Goal: Task Accomplishment & Management: Complete application form

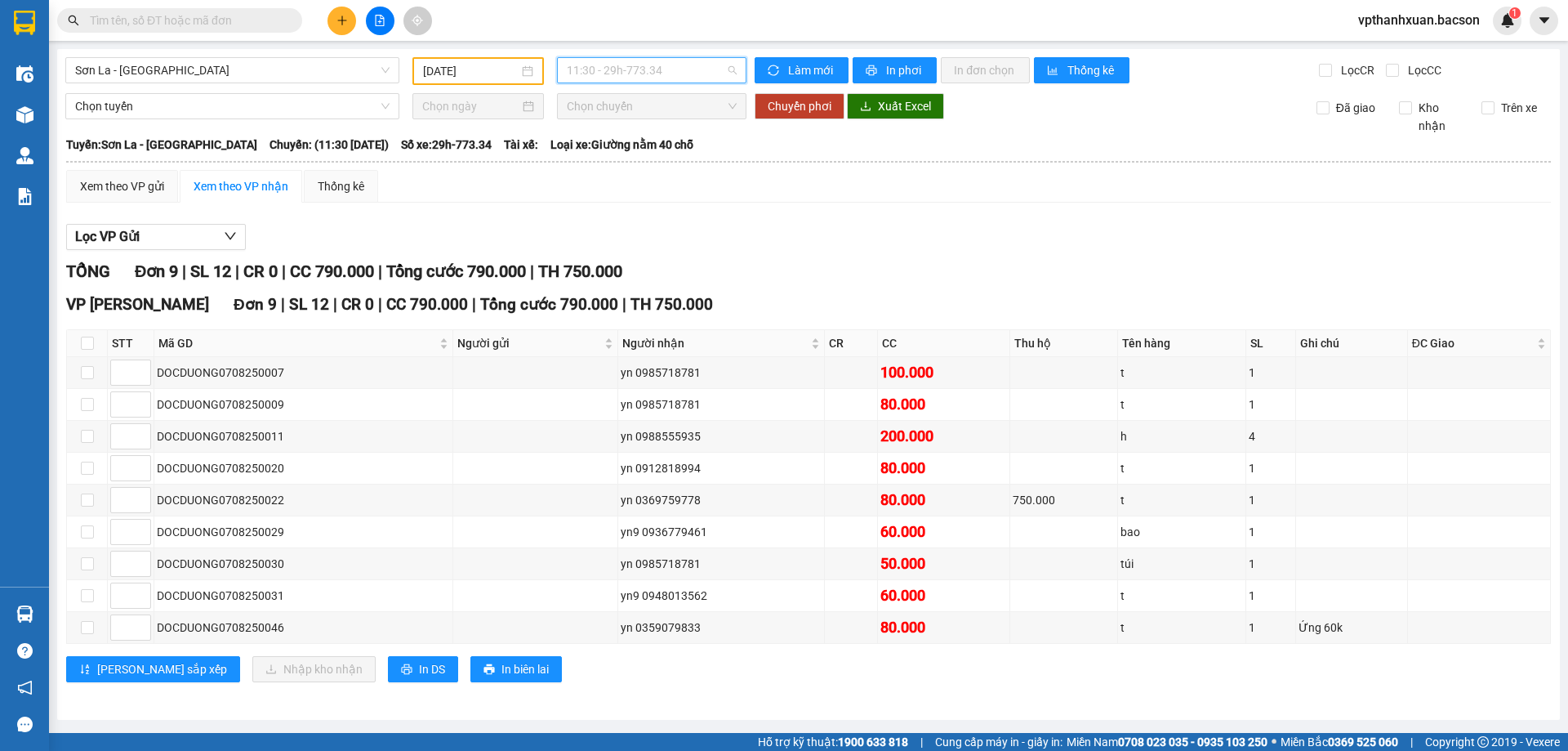
click at [662, 70] on span "11:30 - 29h-773.34" at bounding box center [651, 70] width 170 height 24
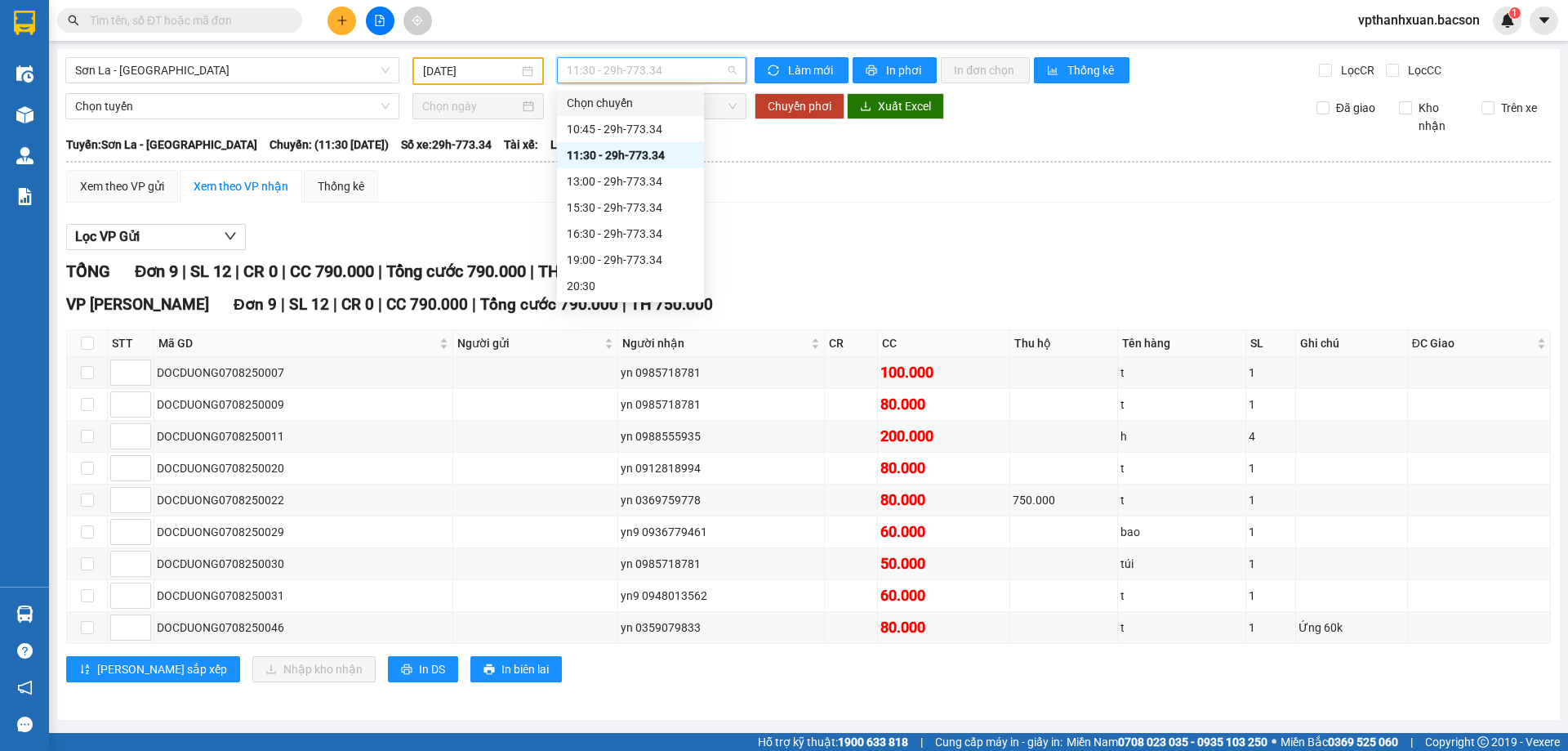
click at [503, 79] on input "[DATE]" at bounding box center [470, 71] width 95 height 18
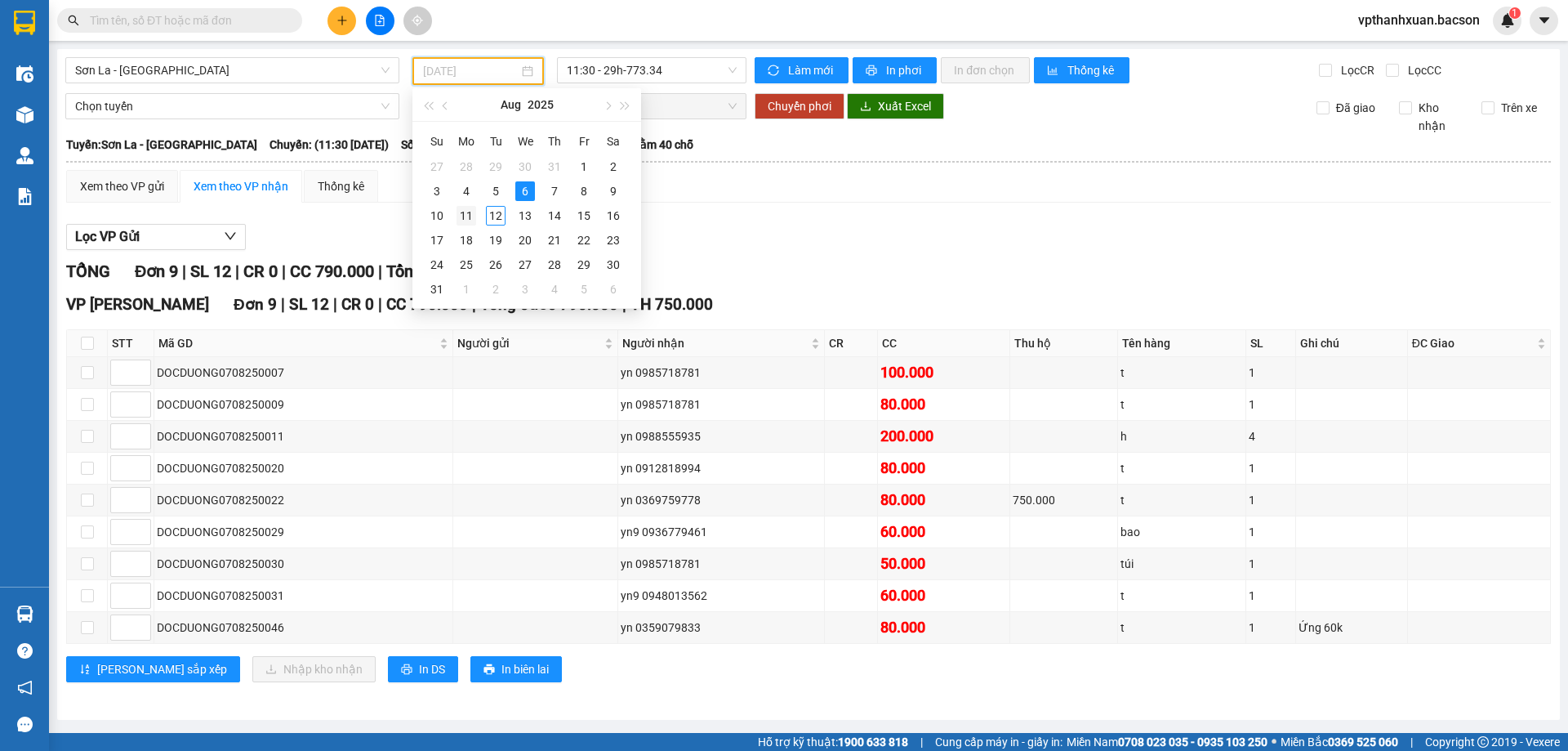
click at [473, 215] on div "11" at bounding box center [466, 215] width 20 height 20
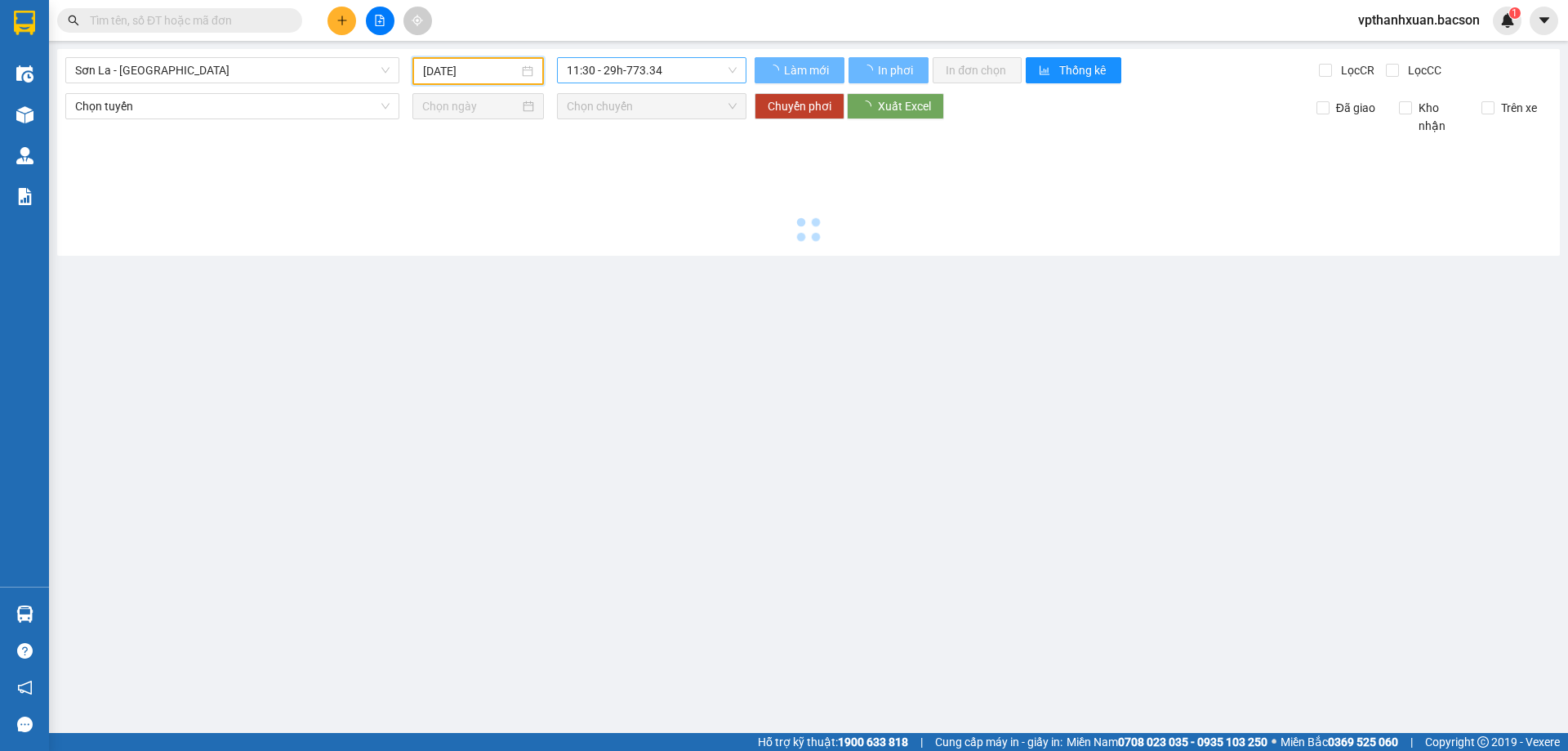
type input "[DATE]"
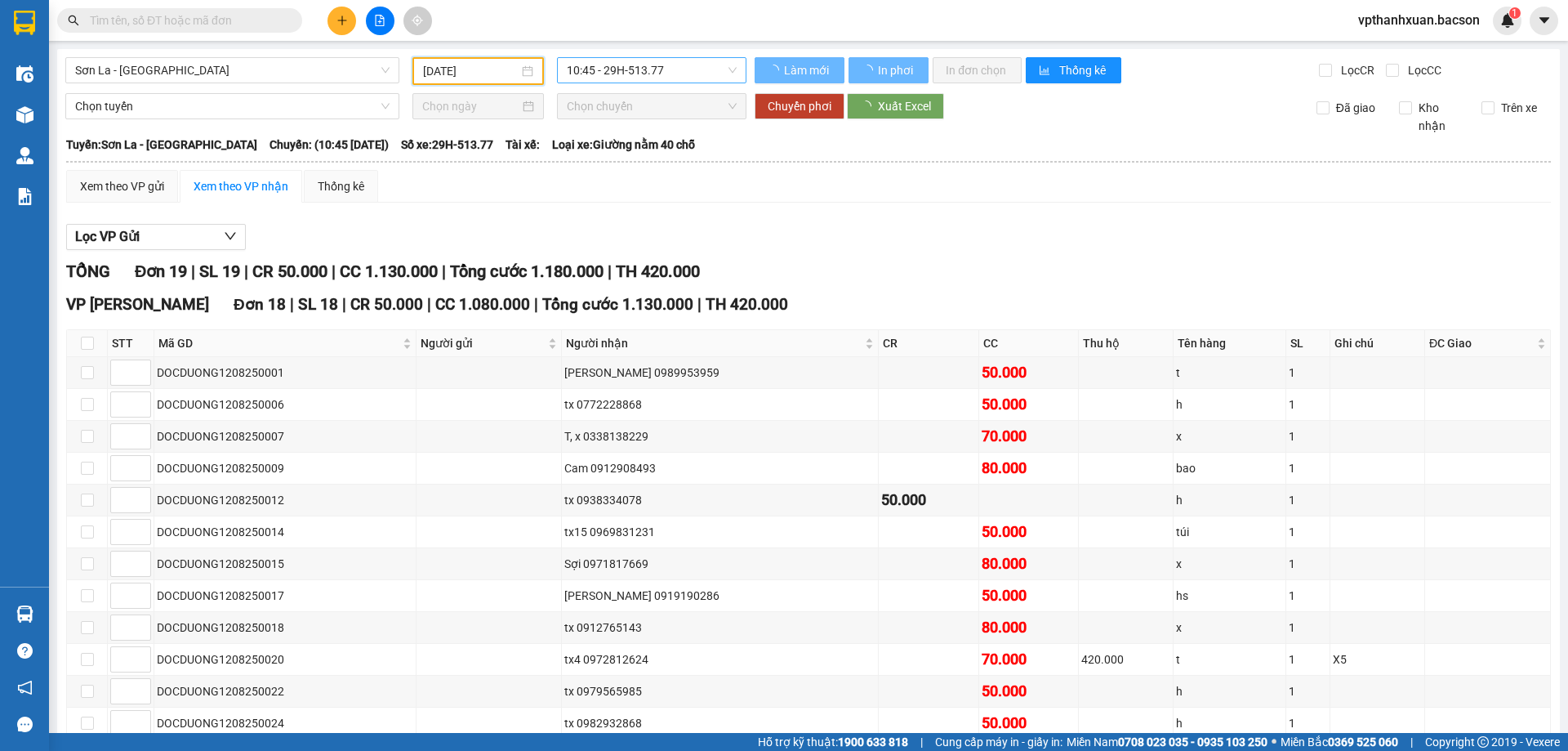
click at [632, 67] on span "10:45 - 29H-513.77" at bounding box center [651, 70] width 170 height 24
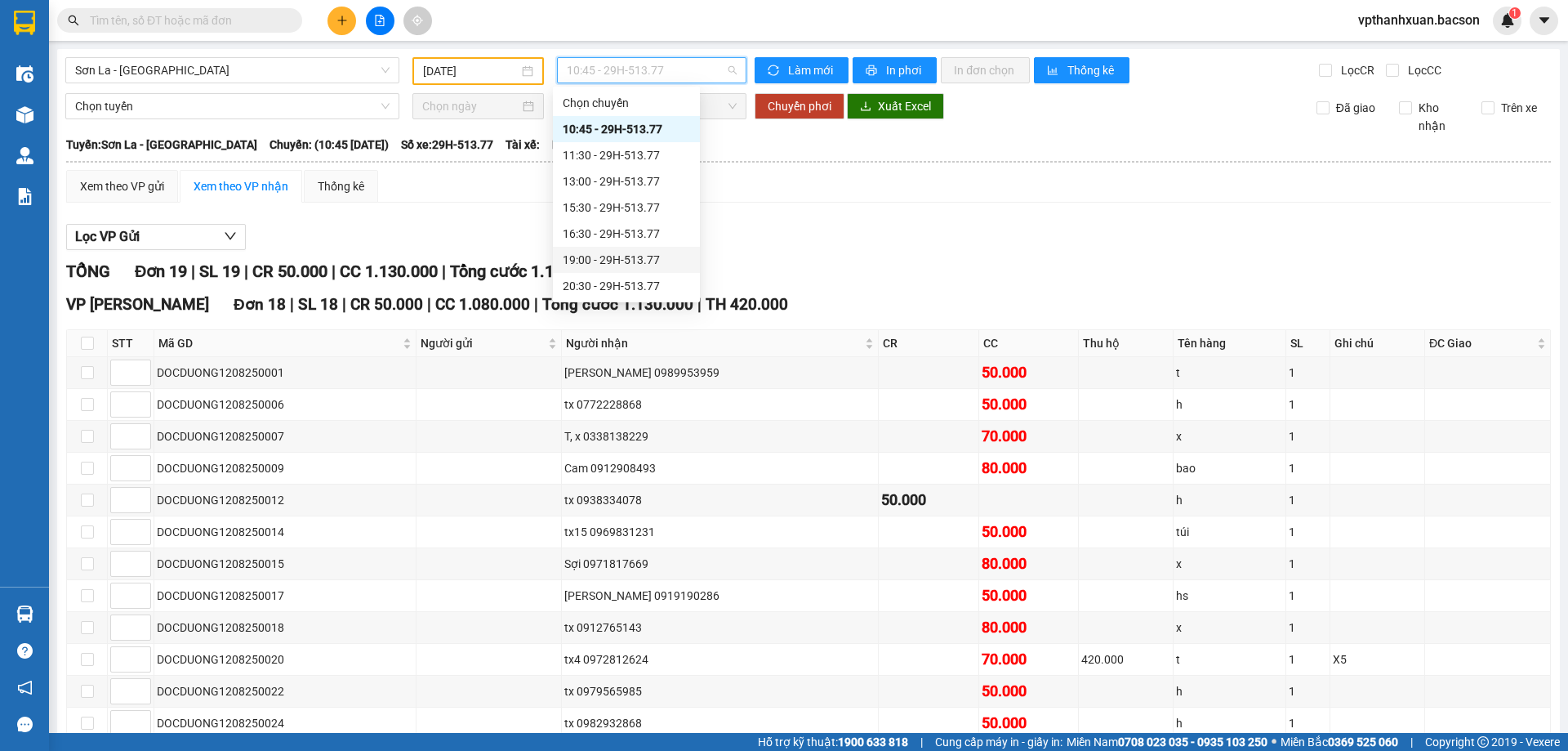
scroll to position [79, 0]
click at [630, 214] on div "20:30 - 29H-513.77" at bounding box center [625, 207] width 127 height 18
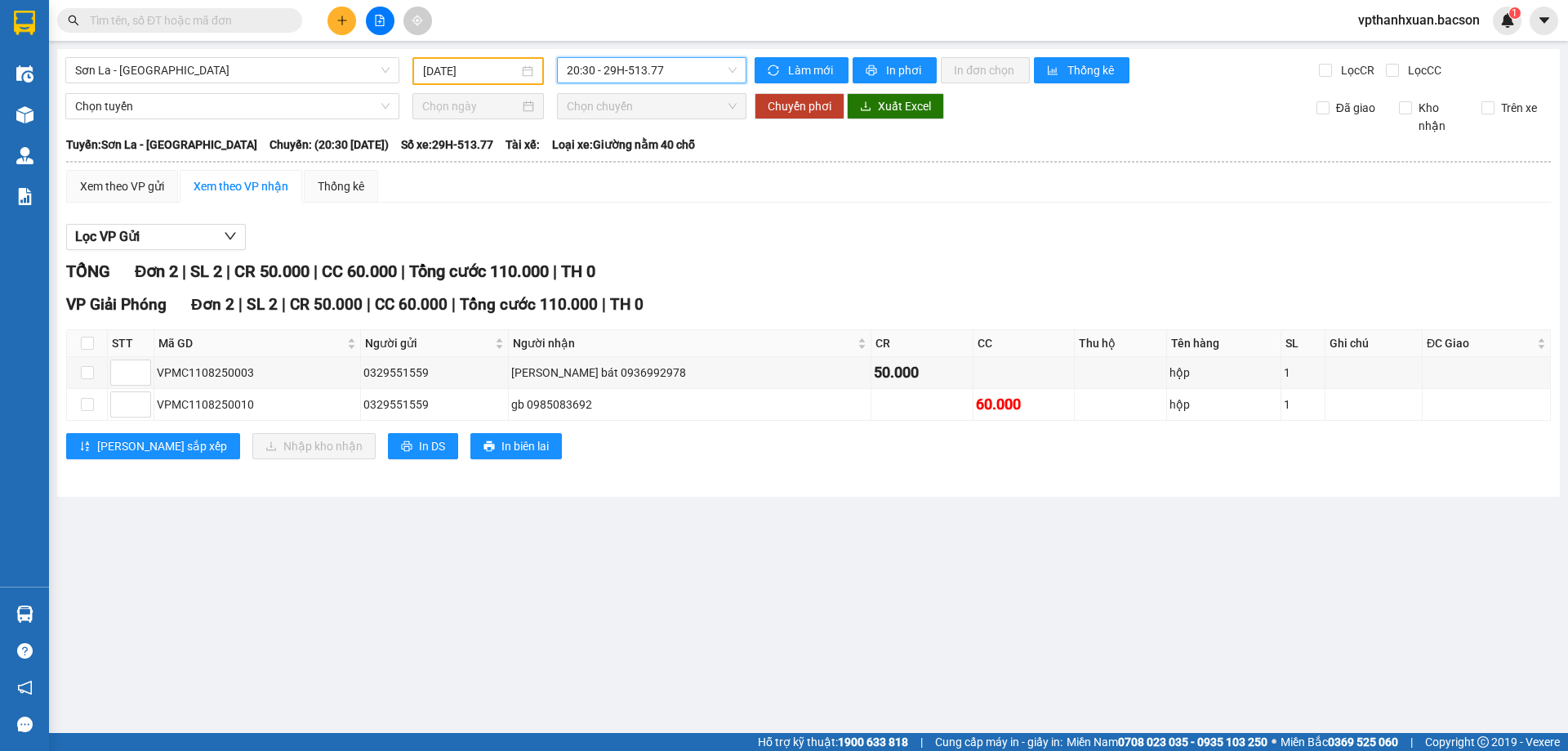
click at [656, 83] on div "20:30 20:30 - 29H-513.77" at bounding box center [651, 71] width 202 height 28
click at [666, 67] on span "20:30 - 29H-513.77" at bounding box center [651, 70] width 170 height 24
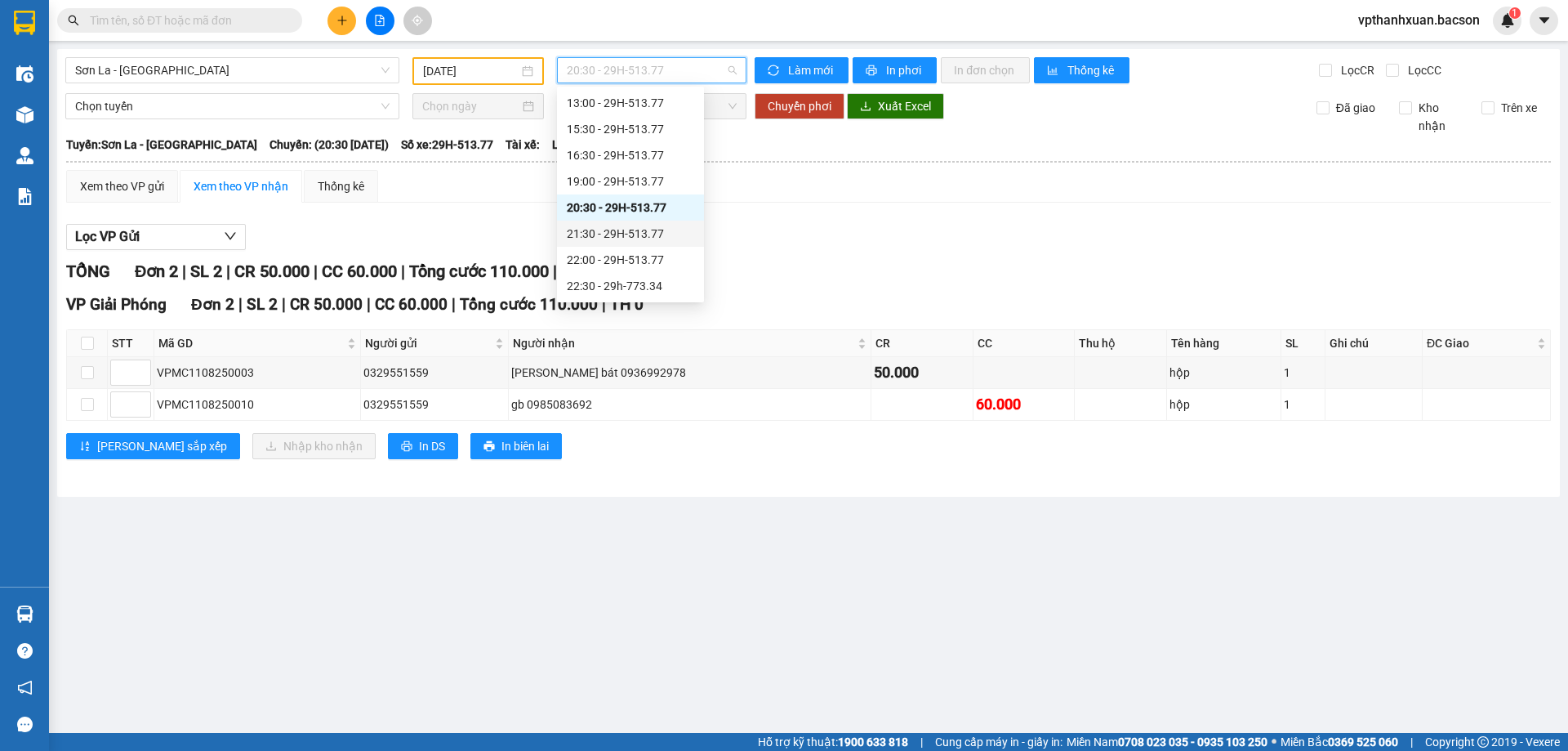
click at [646, 238] on div "21:30 - 29H-513.77" at bounding box center [630, 234] width 127 height 18
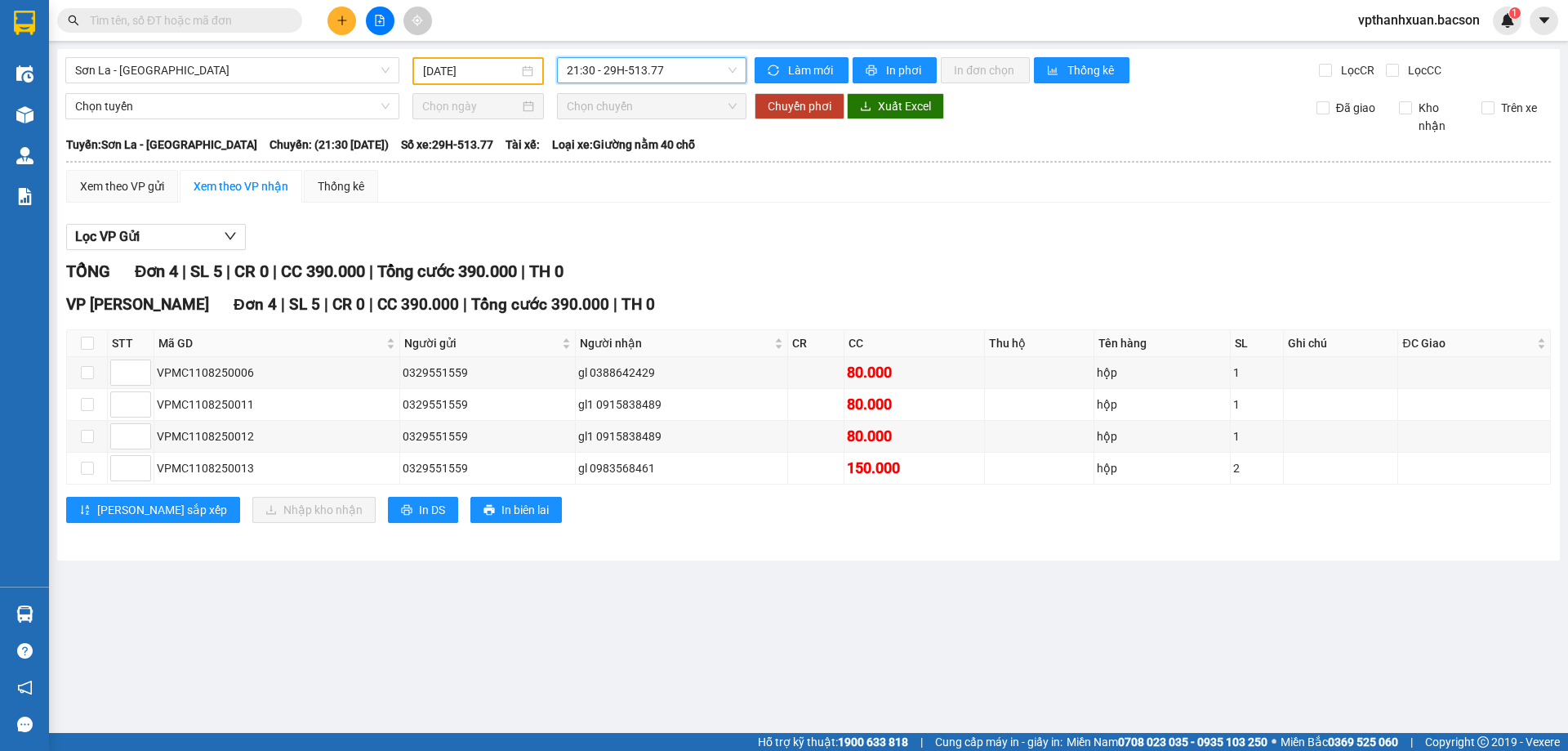
click at [650, 87] on div "[GEOGRAPHIC_DATA] [DATE] 21:30 21:30 - 29H-513.77 [PERSON_NAME] mới In phơi In …" at bounding box center [808, 305] width 1502 height 511
click at [654, 80] on span "21:30 - 29H-513.77" at bounding box center [651, 70] width 170 height 24
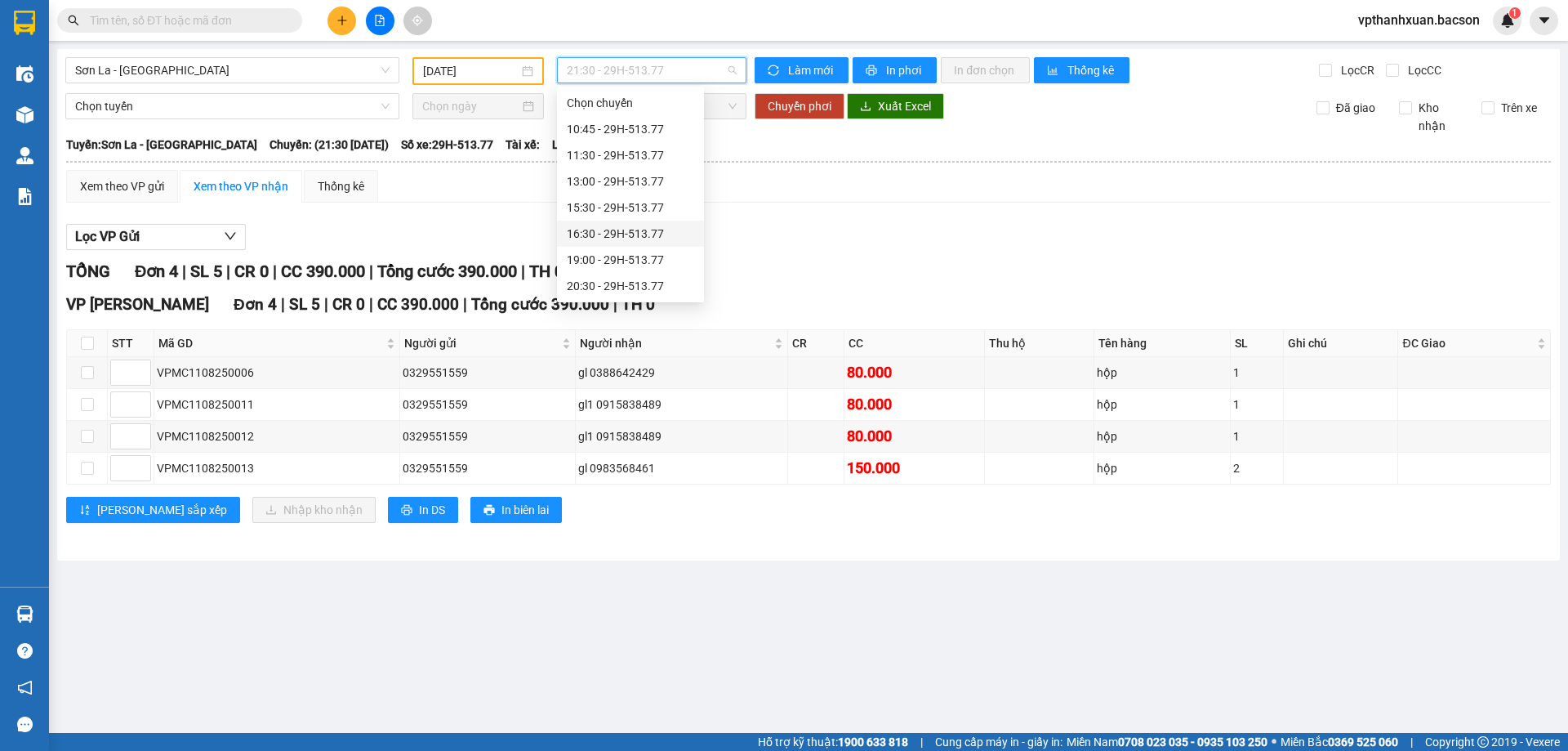
click at [643, 238] on div "16:30 - 29H-513.77" at bounding box center [630, 234] width 127 height 18
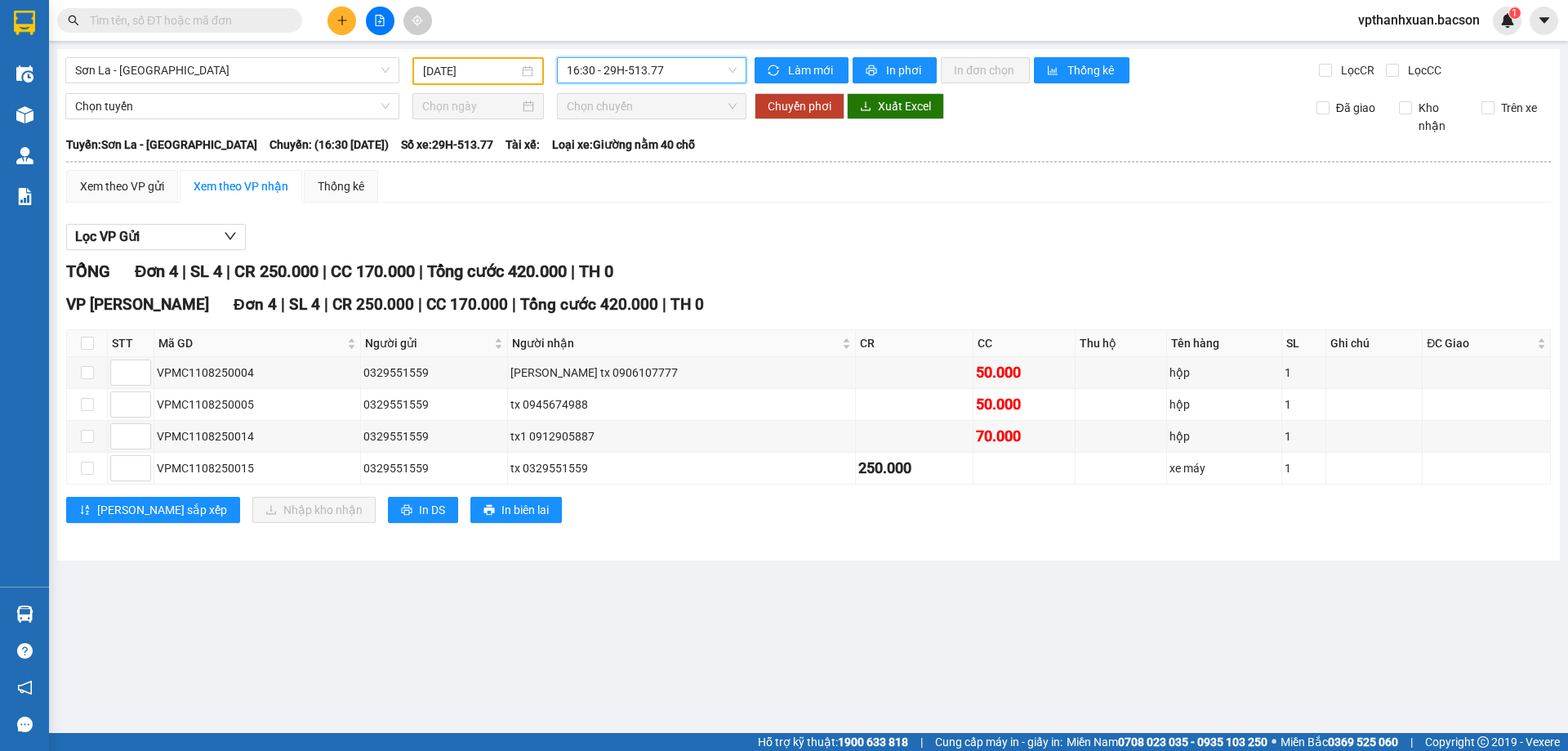
click at [346, 21] on button at bounding box center [342, 21] width 29 height 29
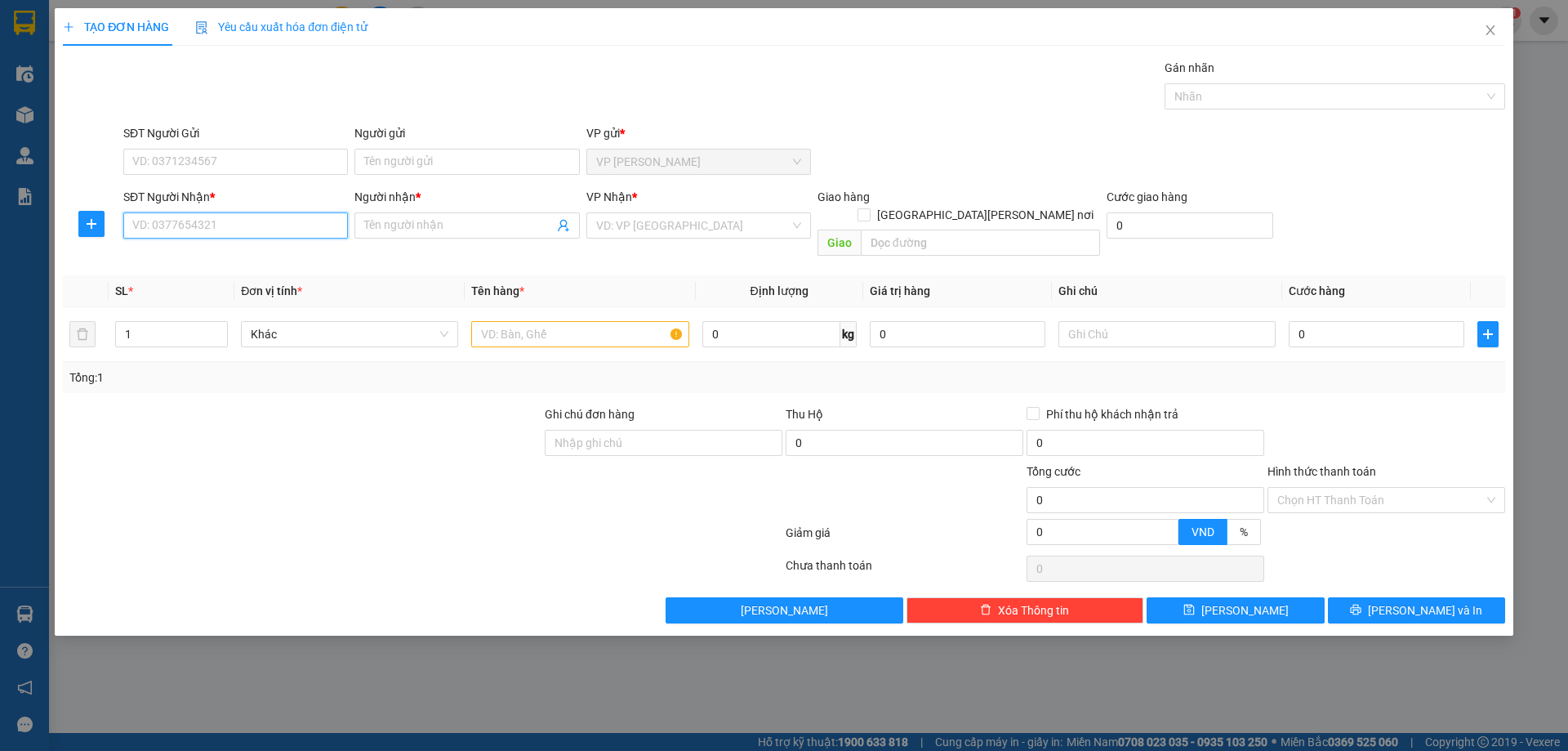
click at [304, 223] on input "SĐT Người Nhận *" at bounding box center [236, 225] width 225 height 26
drag, startPoint x: 230, startPoint y: 257, endPoint x: 215, endPoint y: 266, distance: 17.5
click at [231, 257] on div "0982144667 - Kiên" at bounding box center [235, 258] width 205 height 18
type input "0982144667"
type input "Kiên"
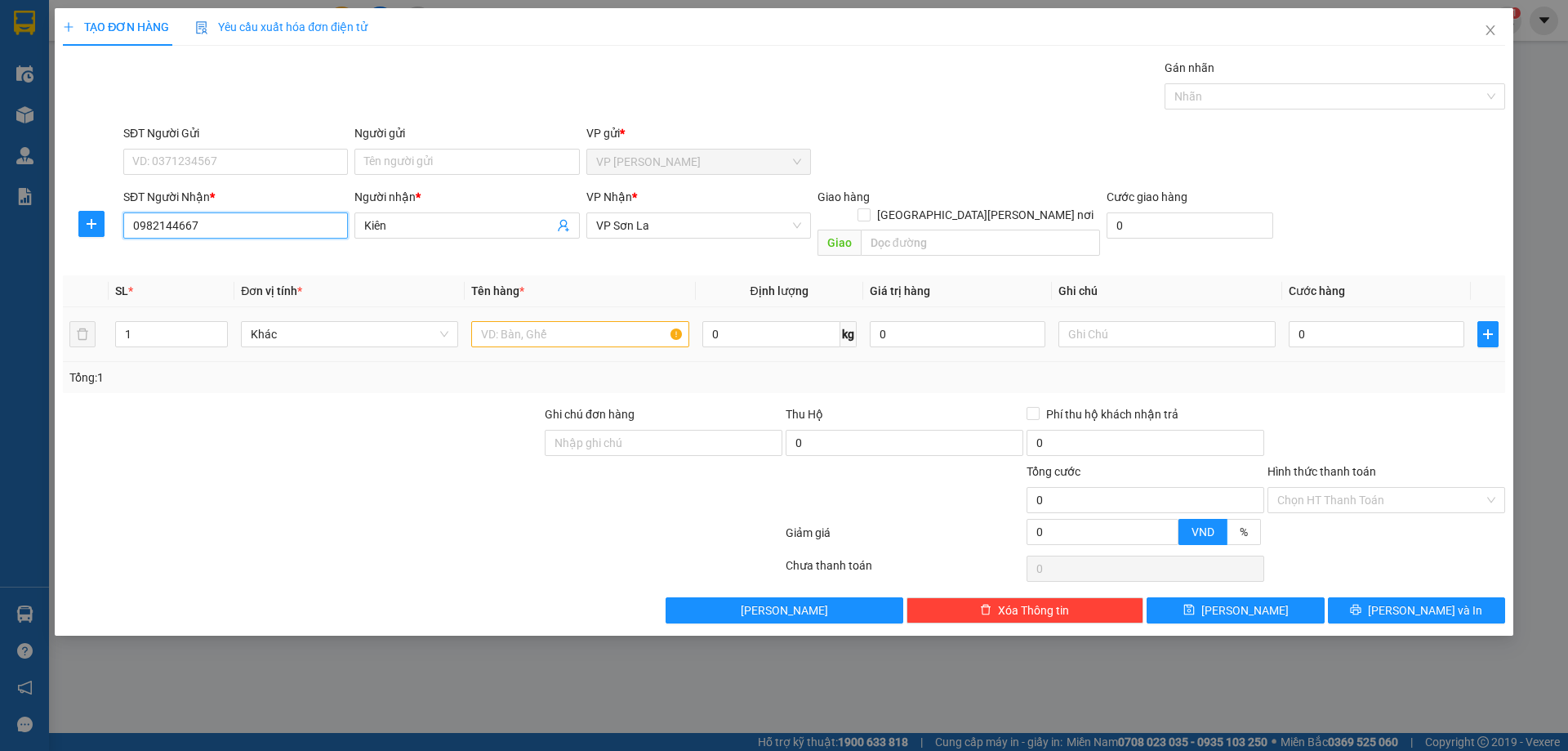
type input "0982144667"
click at [533, 321] on input "text" at bounding box center [579, 334] width 217 height 26
type input "kiện"
click at [1379, 337] on td "0" at bounding box center [1376, 334] width 189 height 55
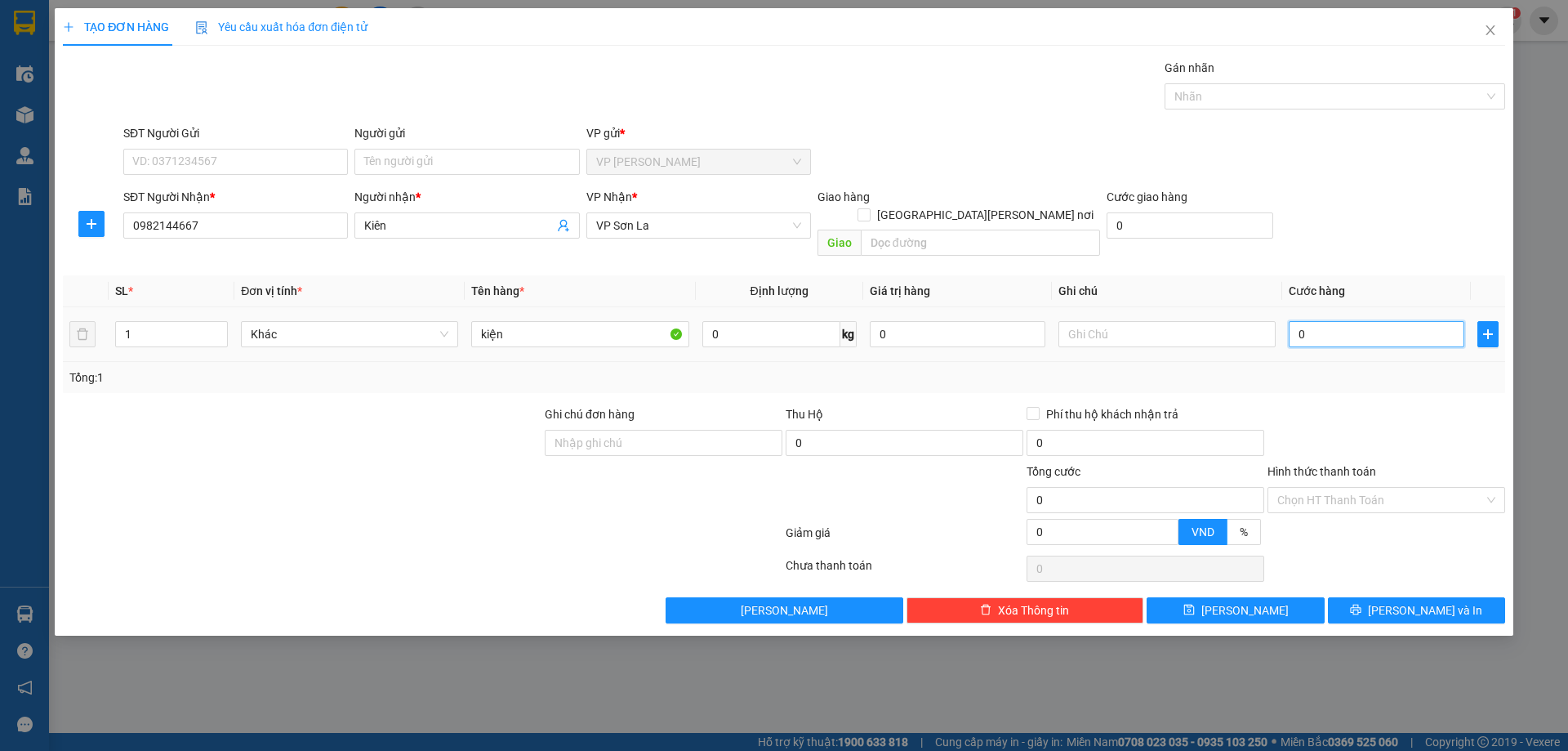
click at [1384, 325] on input "0" at bounding box center [1376, 334] width 176 height 26
click at [219, 322] on span "Increase Value" at bounding box center [218, 329] width 18 height 15
type input "2"
click at [220, 329] on icon "up" at bounding box center [219, 331] width 5 height 3
click at [1353, 321] on input "0" at bounding box center [1376, 334] width 176 height 26
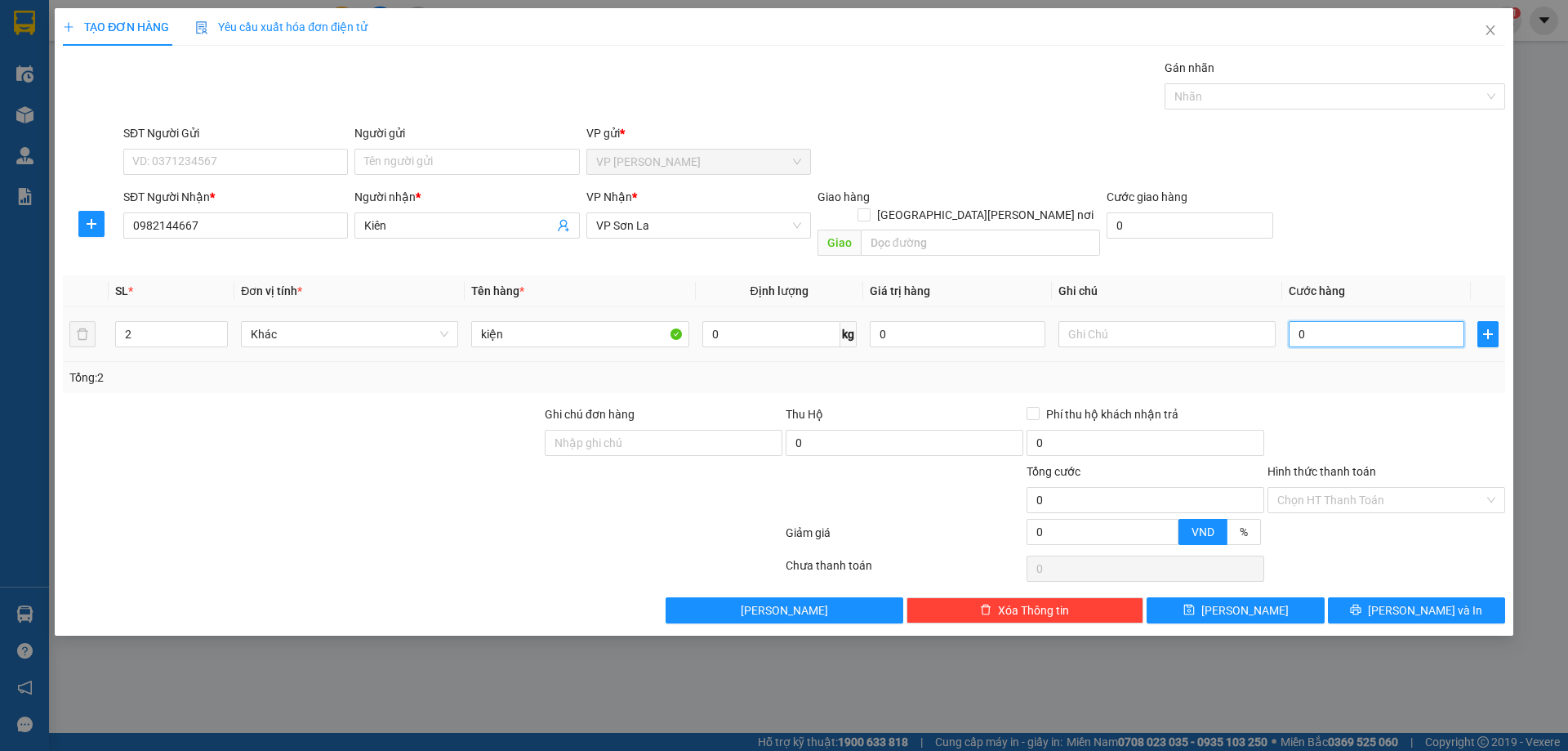
type input "2"
type input "20"
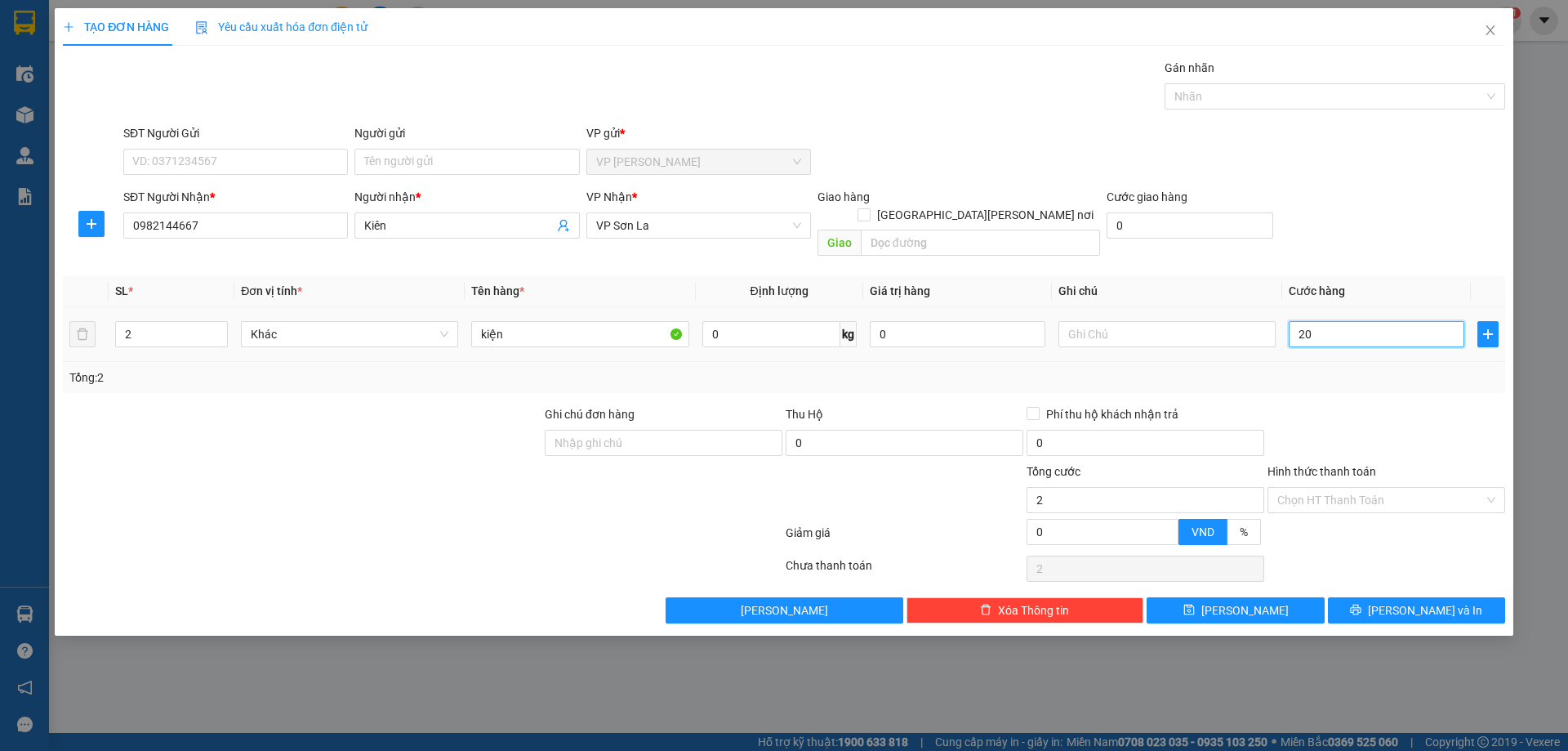
type input "20"
type input "200"
click at [1432, 606] on div "TẠO ĐƠN HÀNG Yêu cầu xuất [PERSON_NAME] điện tử Transit Pickup Surcharge Ids Tr…" at bounding box center [784, 321] width 1458 height 627
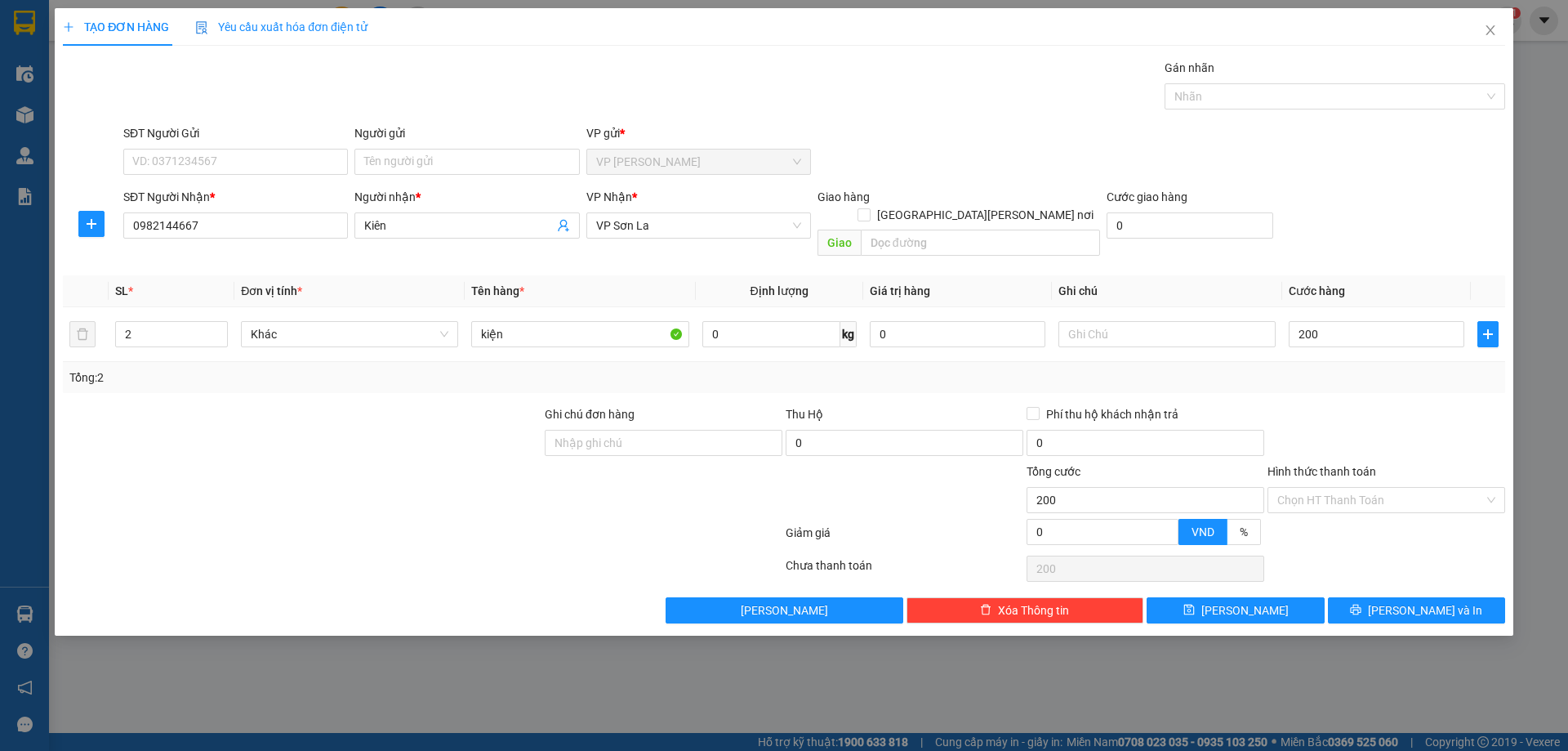
type input "200.000"
click at [1377, 597] on button "[PERSON_NAME] và In" at bounding box center [1416, 610] width 177 height 26
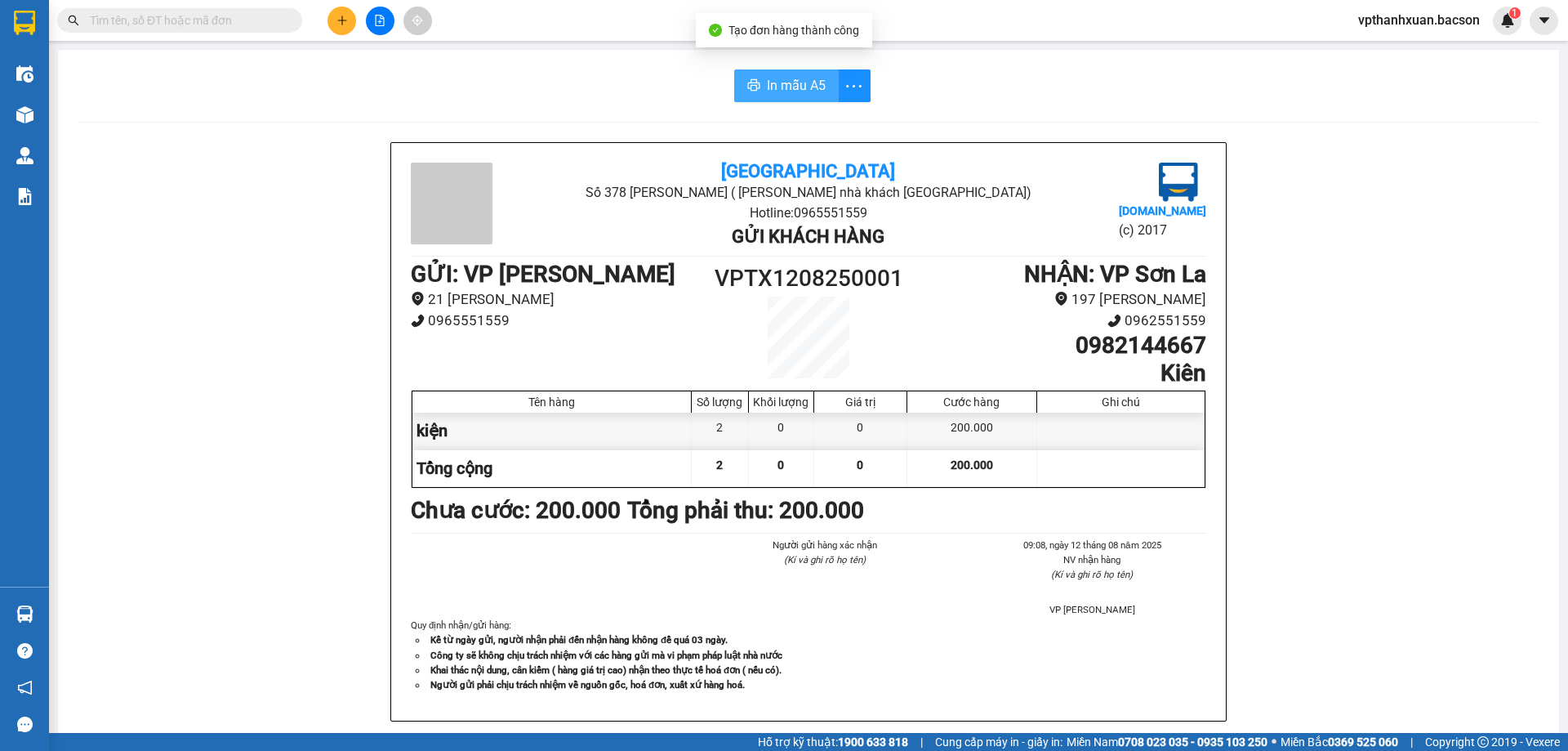
click at [784, 91] on span "In mẫu A5" at bounding box center [796, 86] width 59 height 21
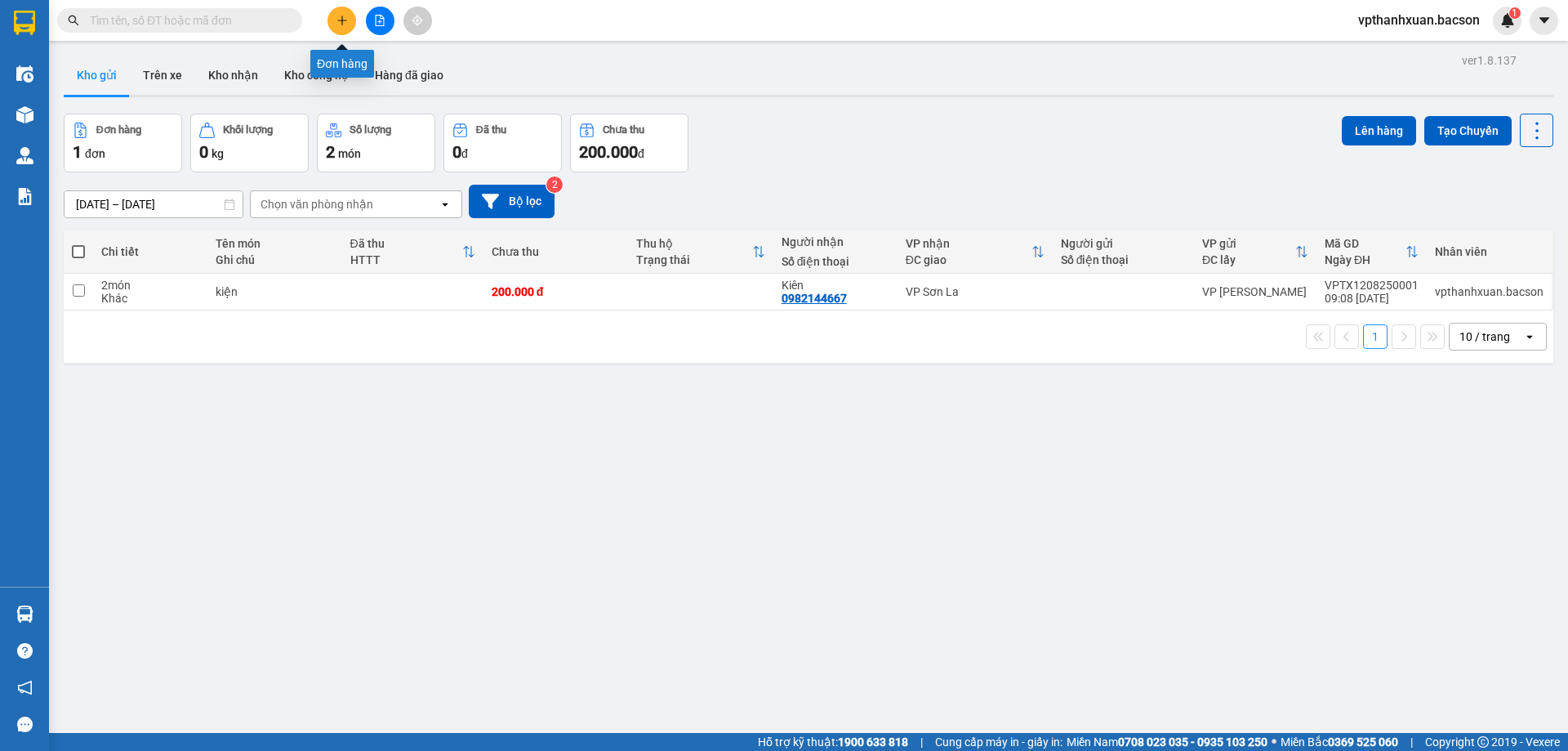
click at [339, 17] on icon "plus" at bounding box center [342, 20] width 11 height 11
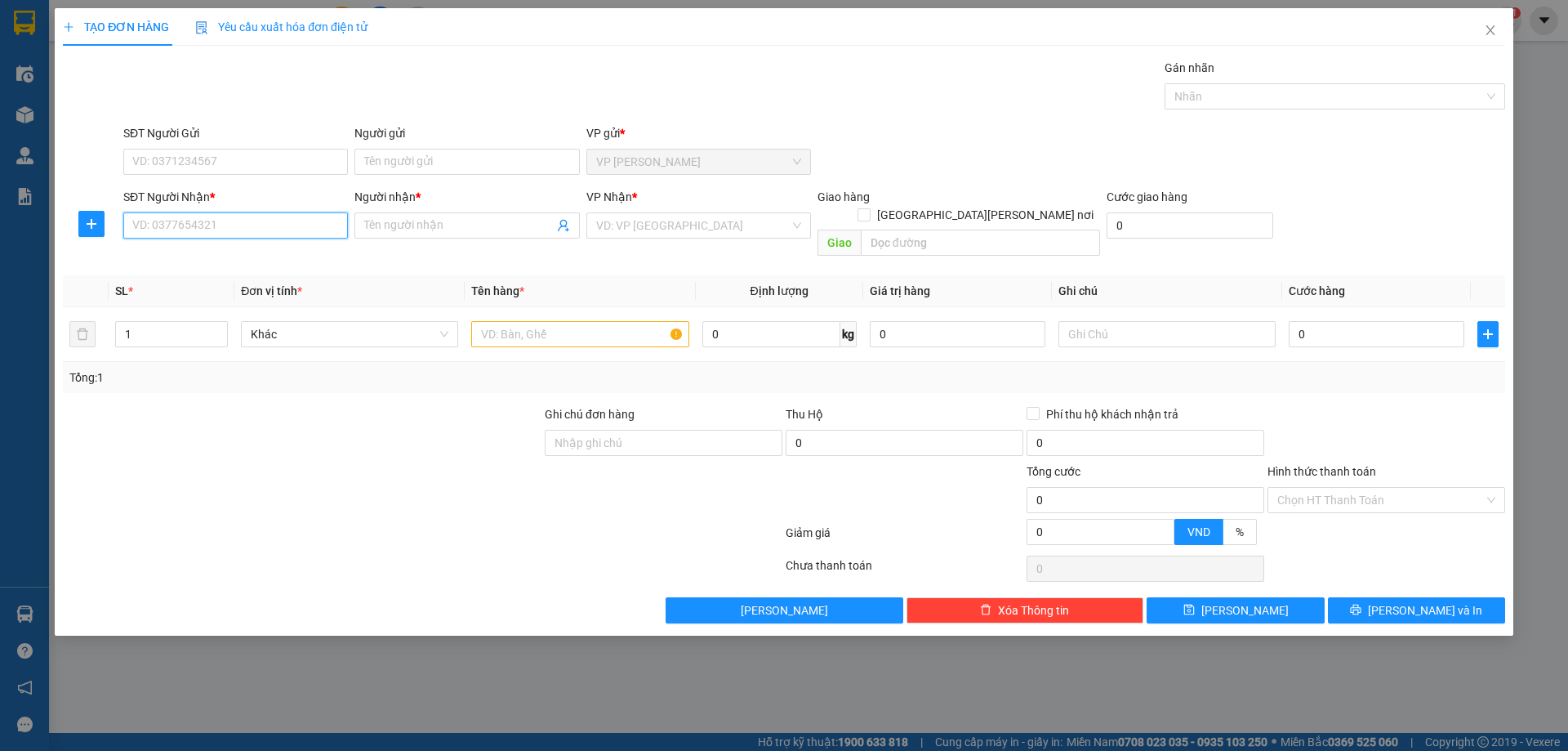
click at [195, 224] on input "SĐT Người Nhận *" at bounding box center [236, 225] width 225 height 26
drag, startPoint x: 201, startPoint y: 255, endPoint x: 215, endPoint y: 256, distance: 14.0
click at [202, 255] on div "0982552157 - THẾ [PERSON_NAME] HÁT LÓT" at bounding box center [249, 258] width 232 height 18
type input "0982552157"
type input "THẾ [PERSON_NAME] HÁT LÓT"
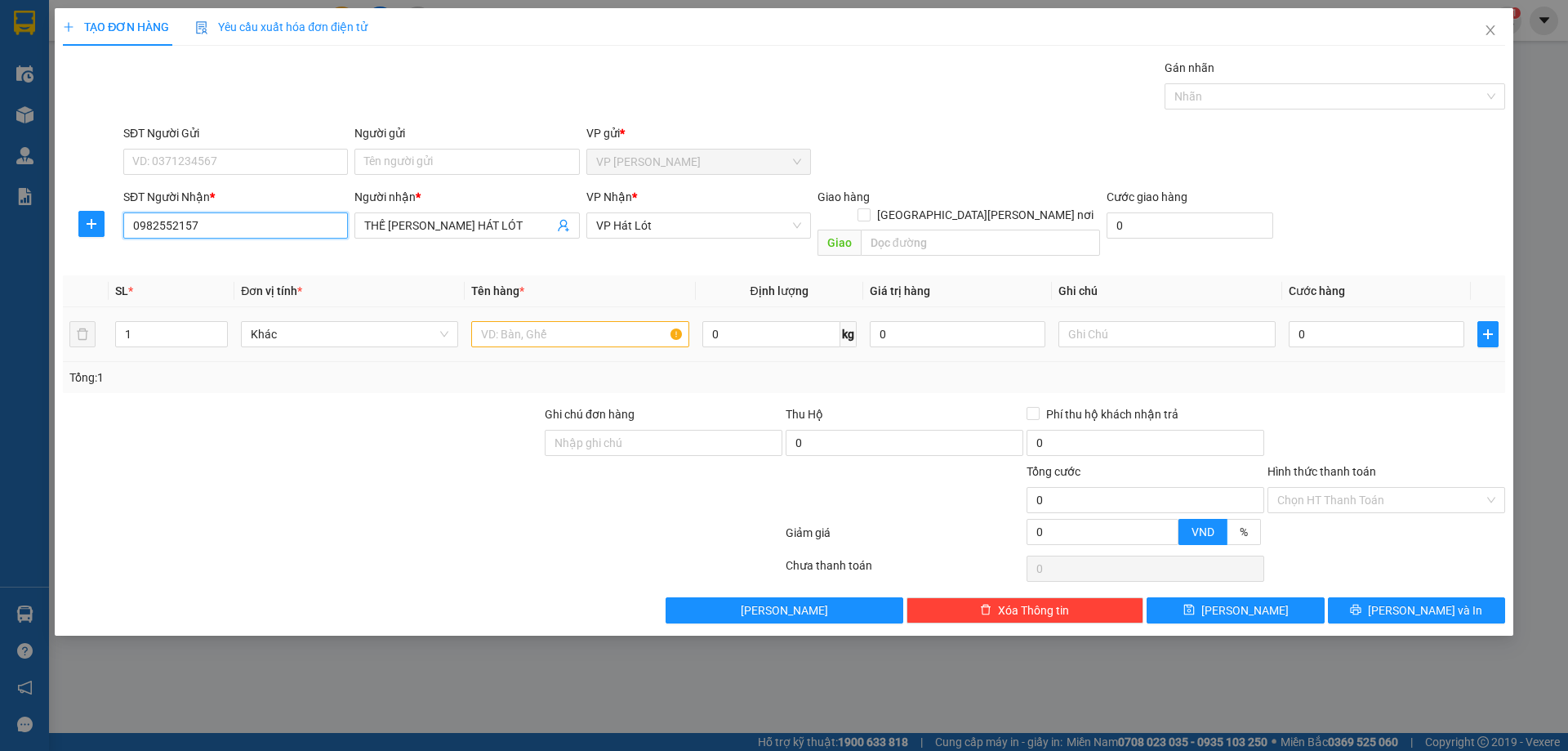
type input "0982552157"
click at [501, 321] on input "text" at bounding box center [579, 334] width 217 height 26
type input "kien"
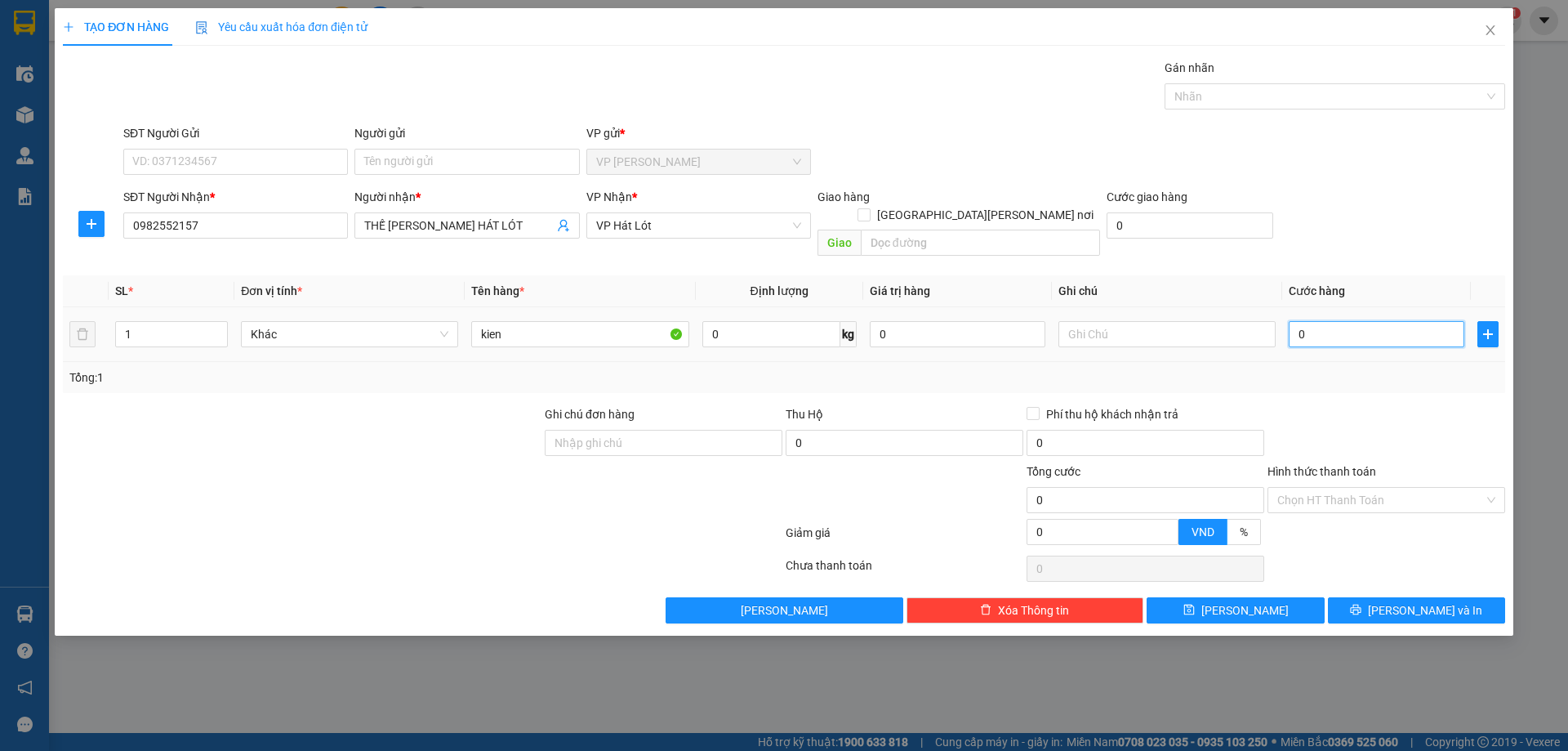
click at [1315, 321] on input "0" at bounding box center [1376, 334] width 176 height 26
type input "1"
type input "10"
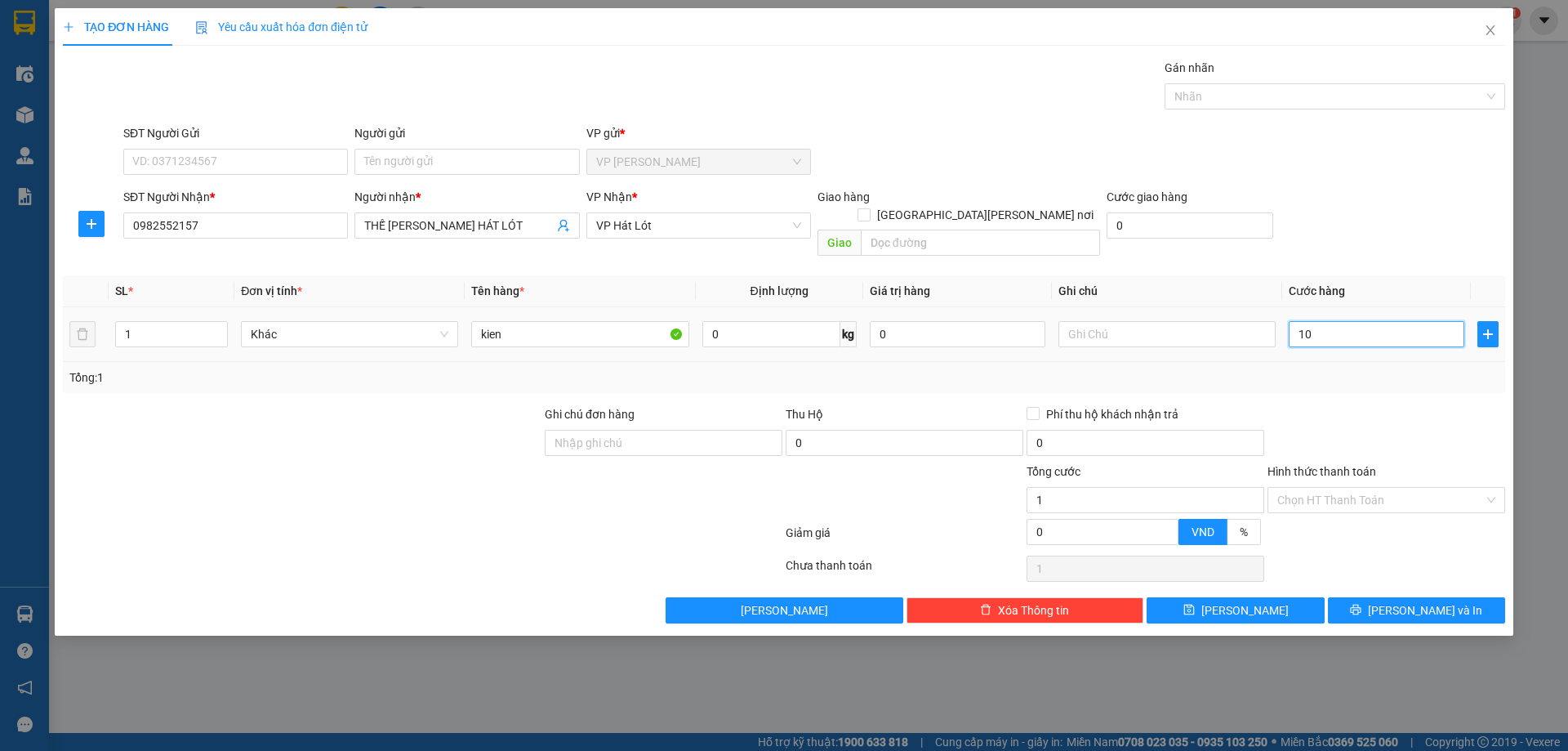
type input "10"
type input "100"
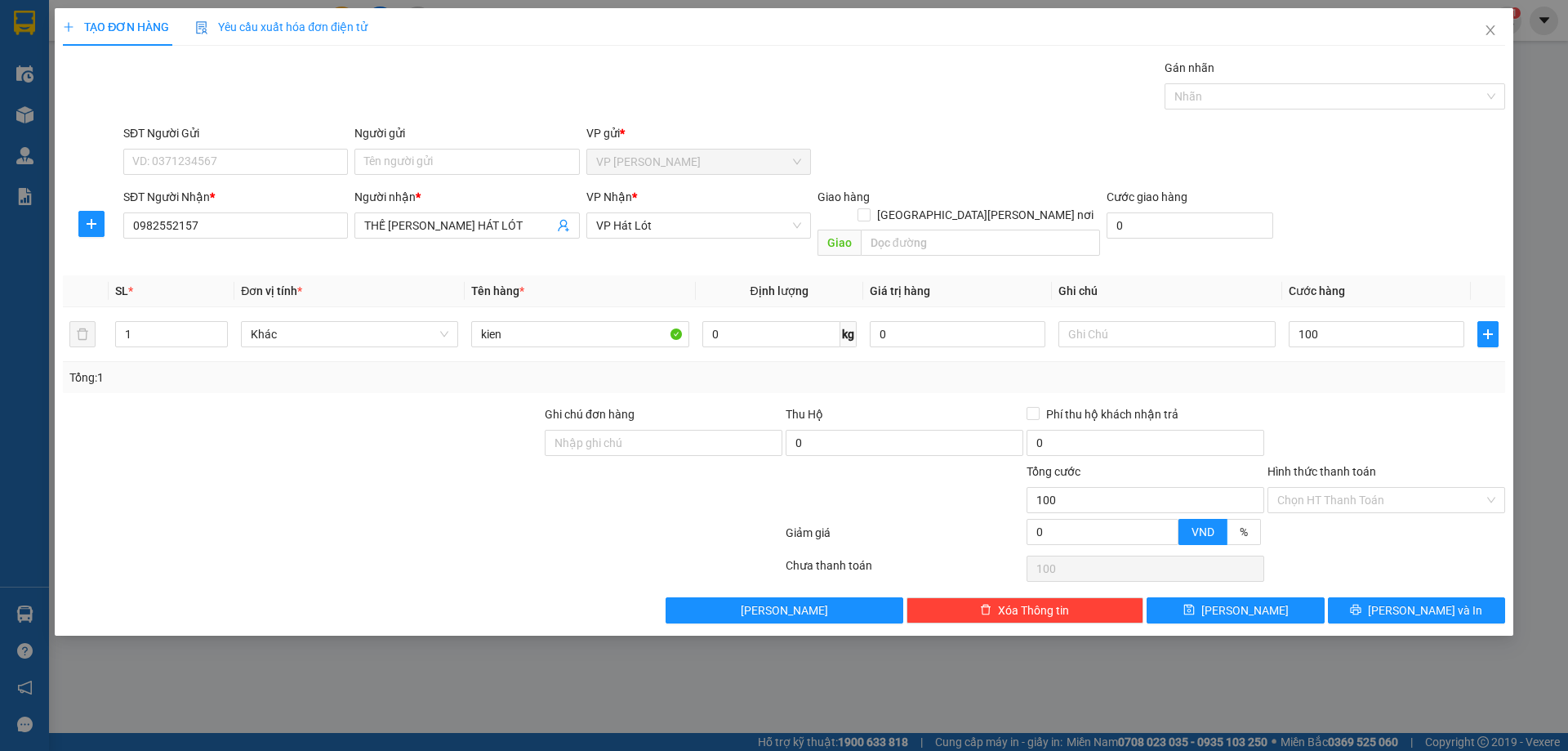
type input "100.000"
click at [1345, 203] on div "SĐT Người [PERSON_NAME] * 0982552157 Người [PERSON_NAME] * THẾ [PERSON_NAME] HÁ…" at bounding box center [814, 225] width 1388 height 75
click at [1462, 597] on button "[PERSON_NAME] và In" at bounding box center [1416, 610] width 177 height 26
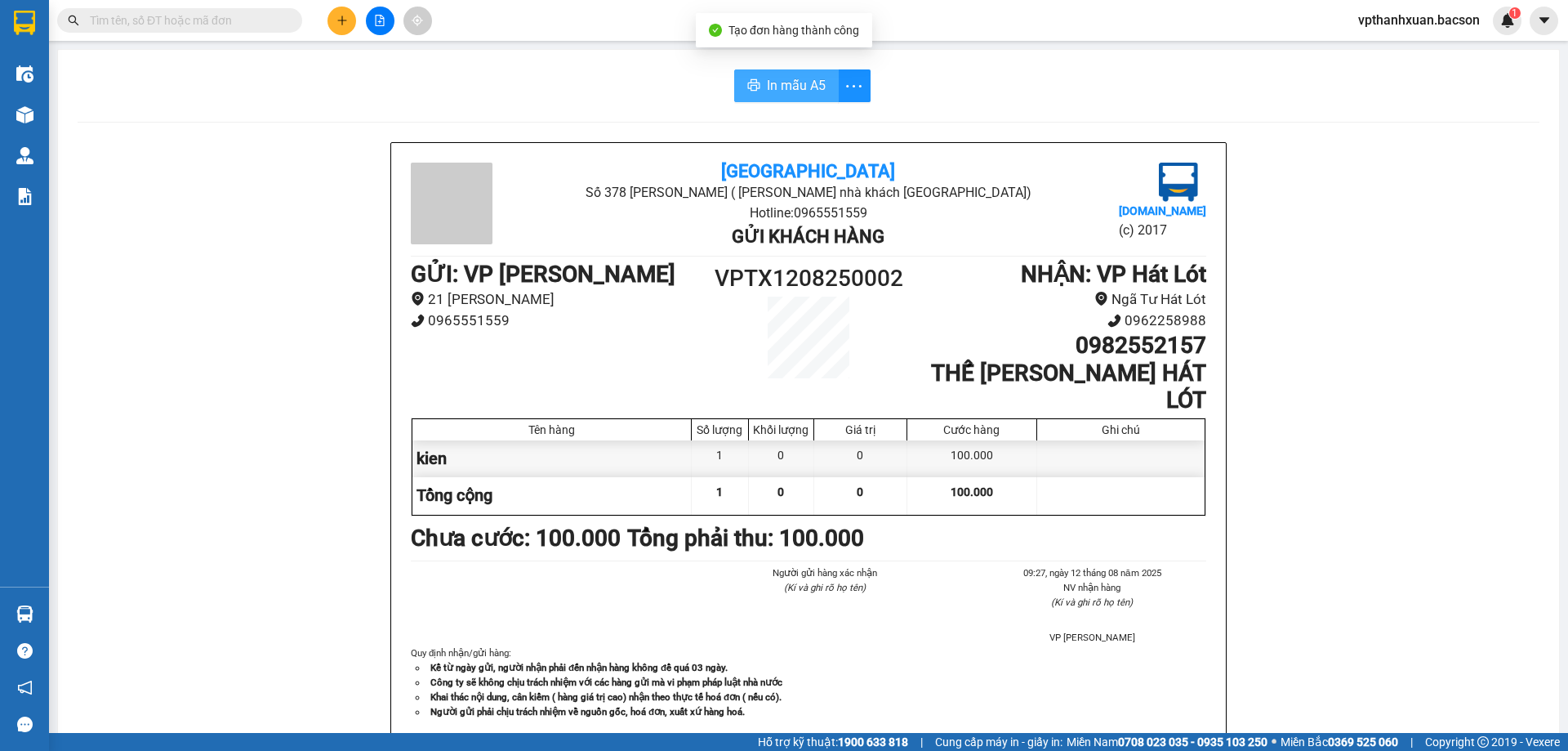
click at [757, 80] on button "In mẫu A5" at bounding box center [786, 86] width 105 height 33
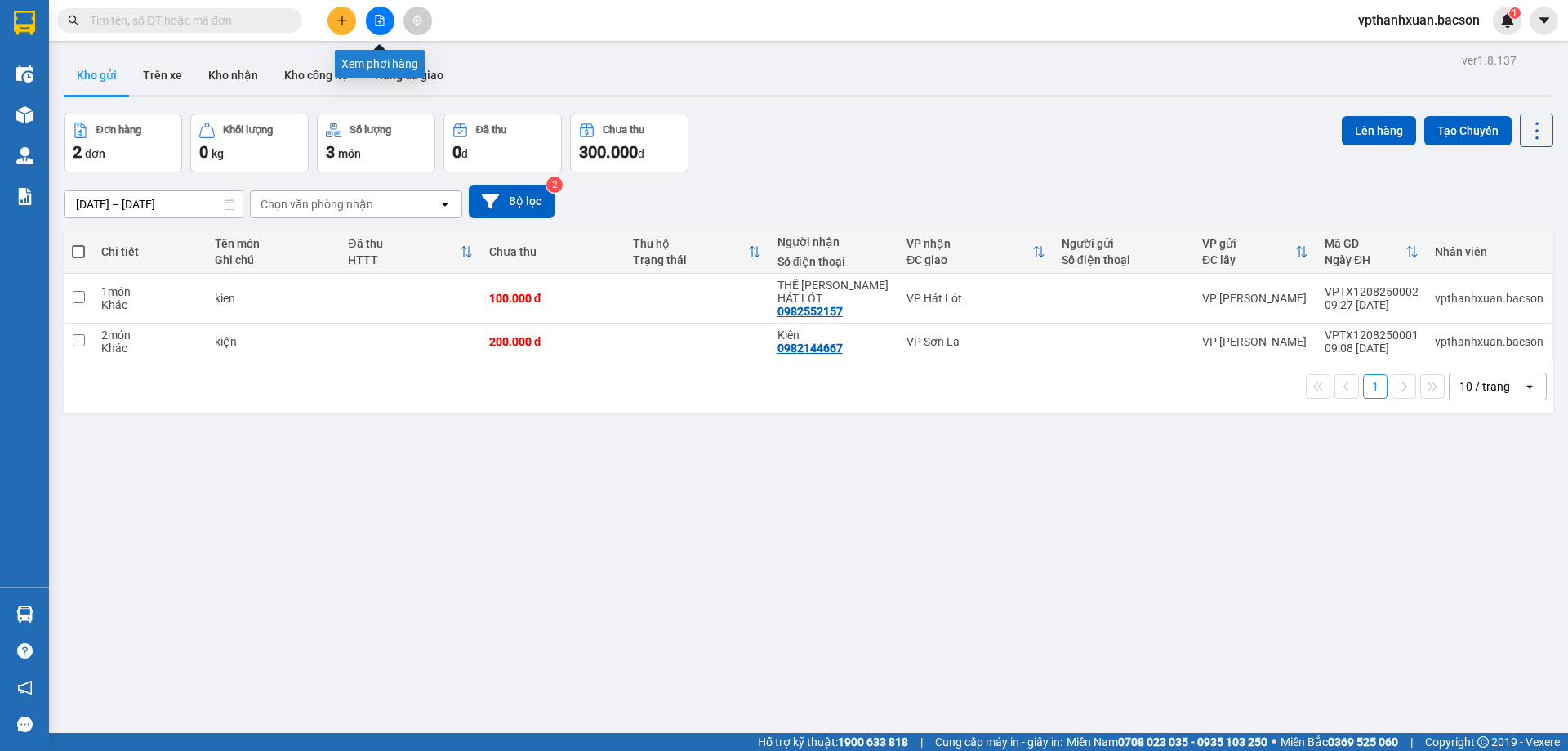
click at [381, 23] on icon "file-add" at bounding box center [379, 20] width 11 height 11
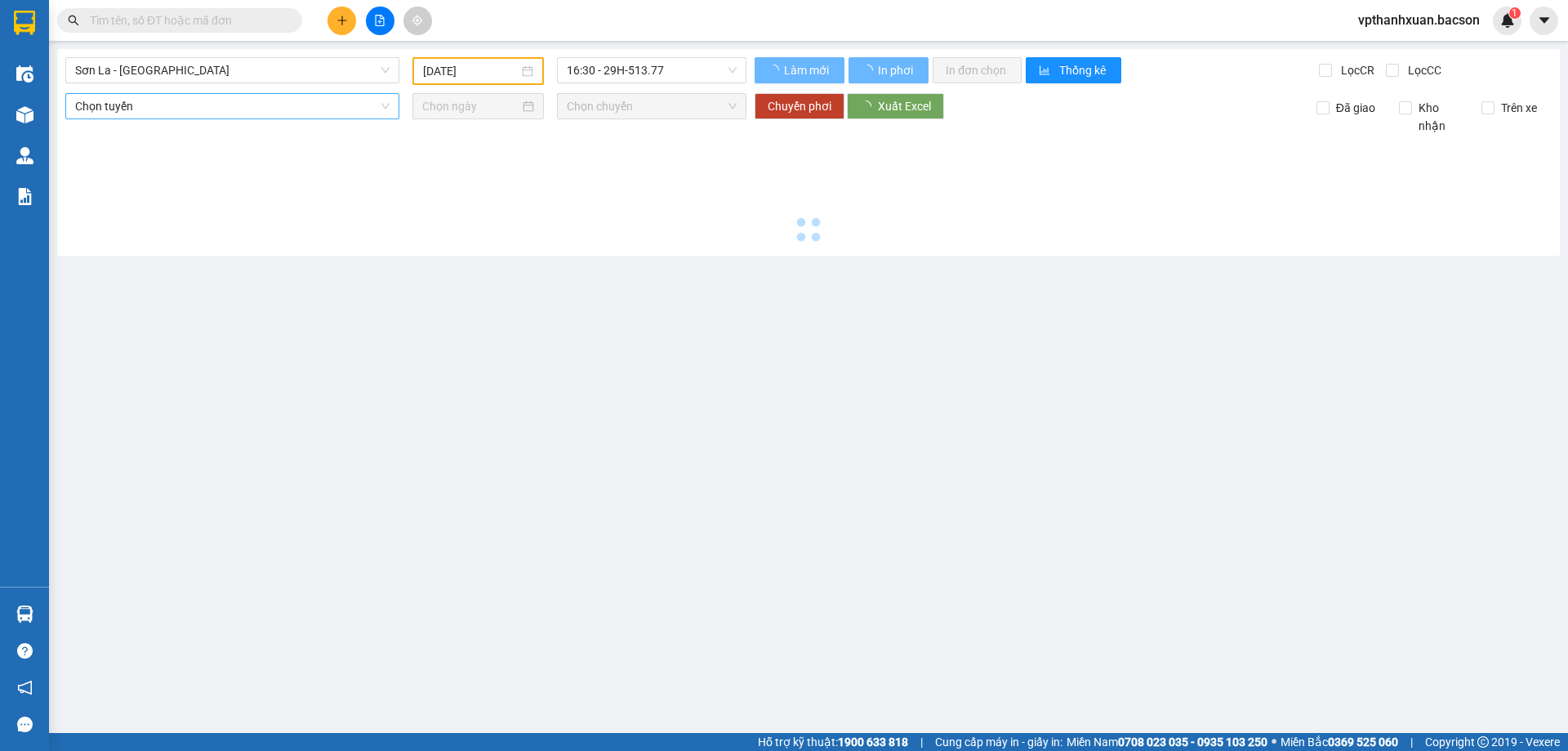
type input "[DATE]"
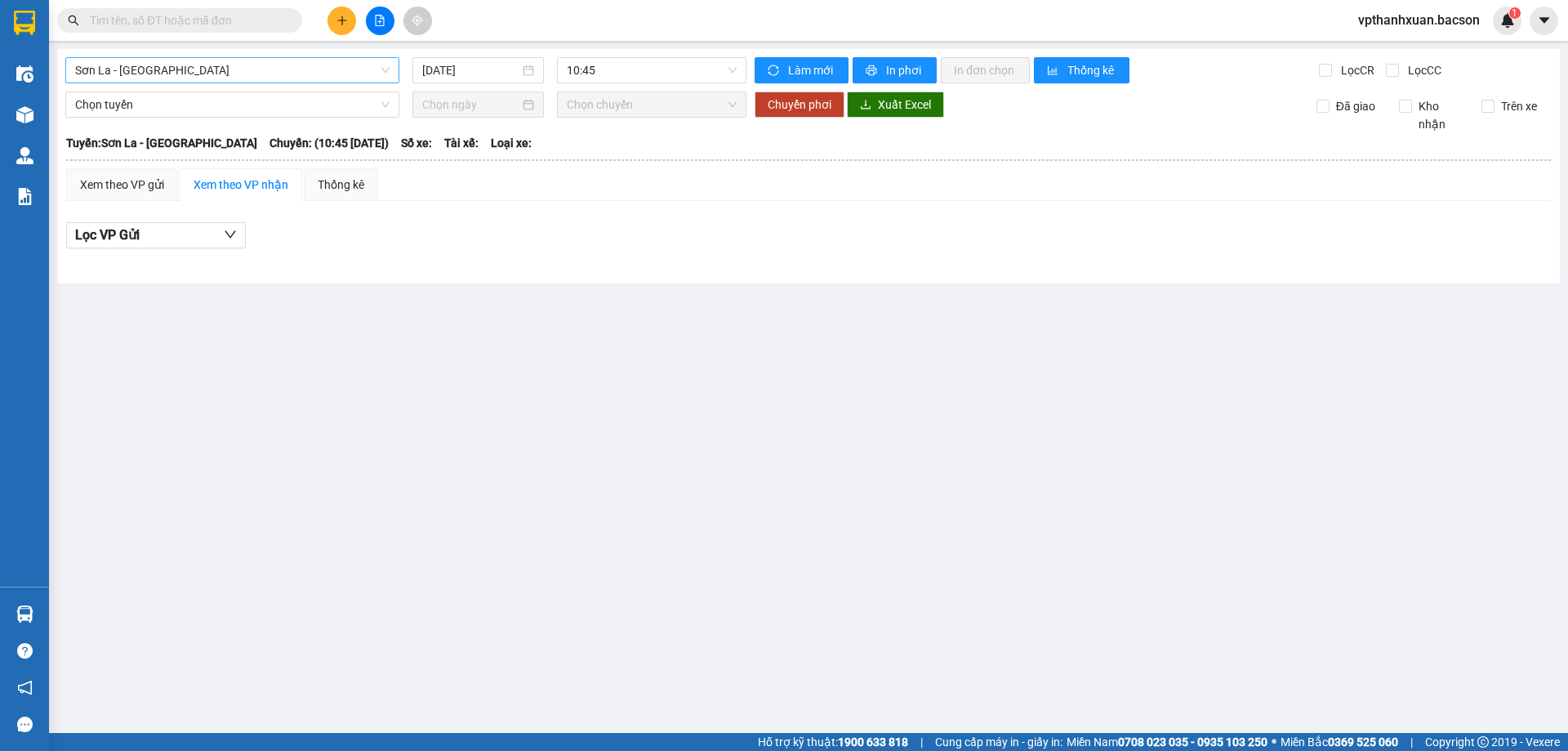
click at [237, 72] on span "Sơn La - [GEOGRAPHIC_DATA]" at bounding box center [232, 70] width 314 height 24
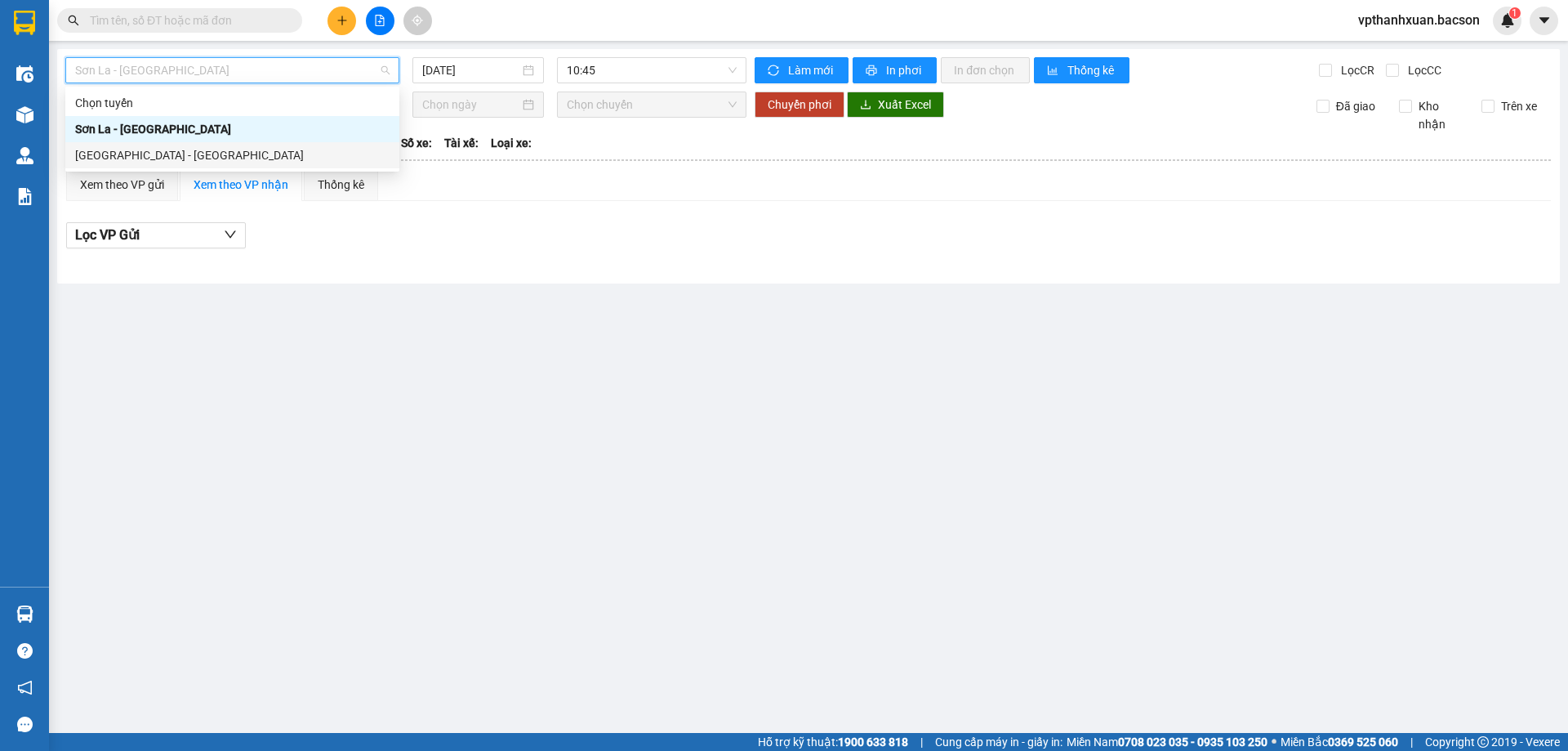
click at [201, 159] on div "[GEOGRAPHIC_DATA] - [GEOGRAPHIC_DATA]" at bounding box center [232, 155] width 314 height 18
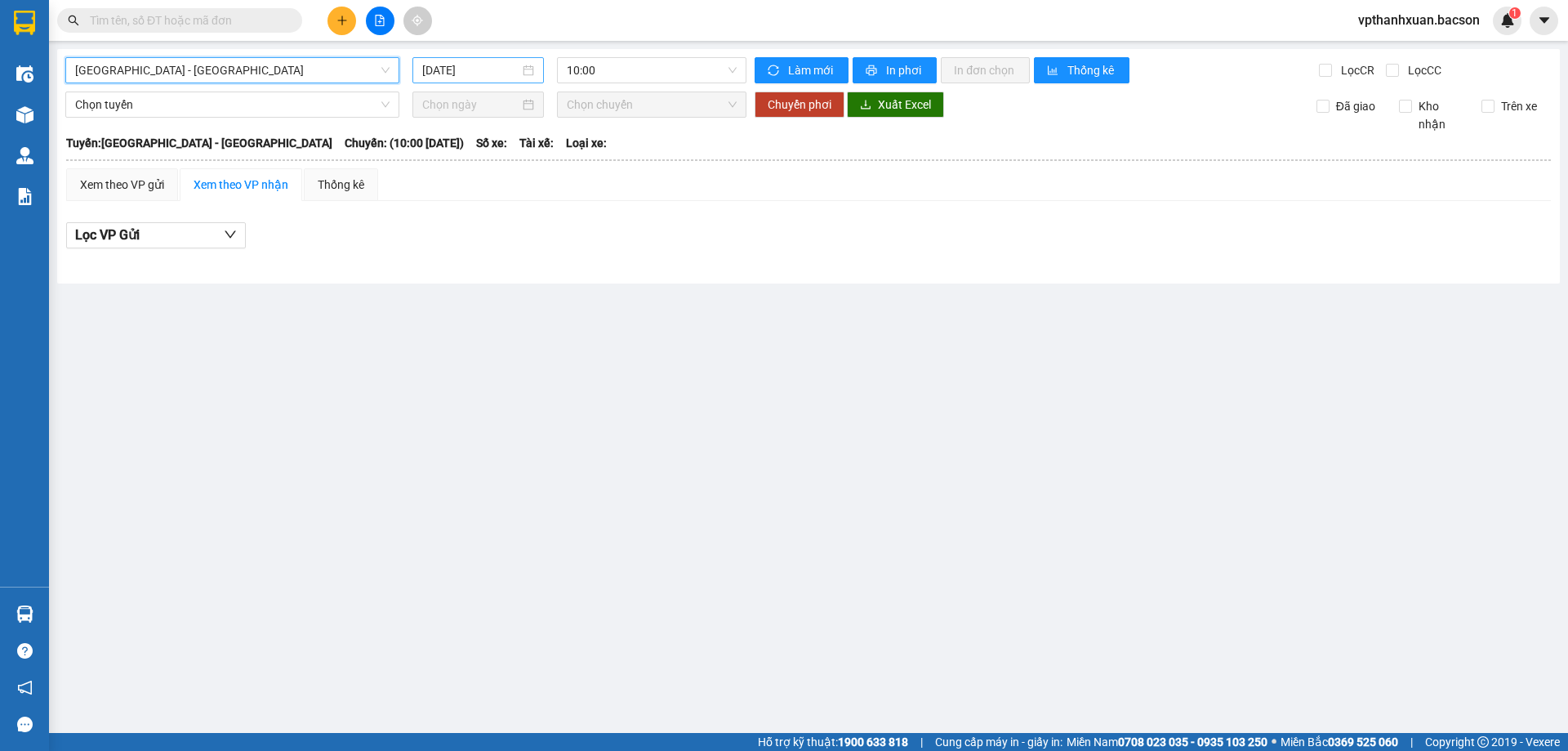
click at [470, 74] on input "[DATE]" at bounding box center [470, 70] width 97 height 18
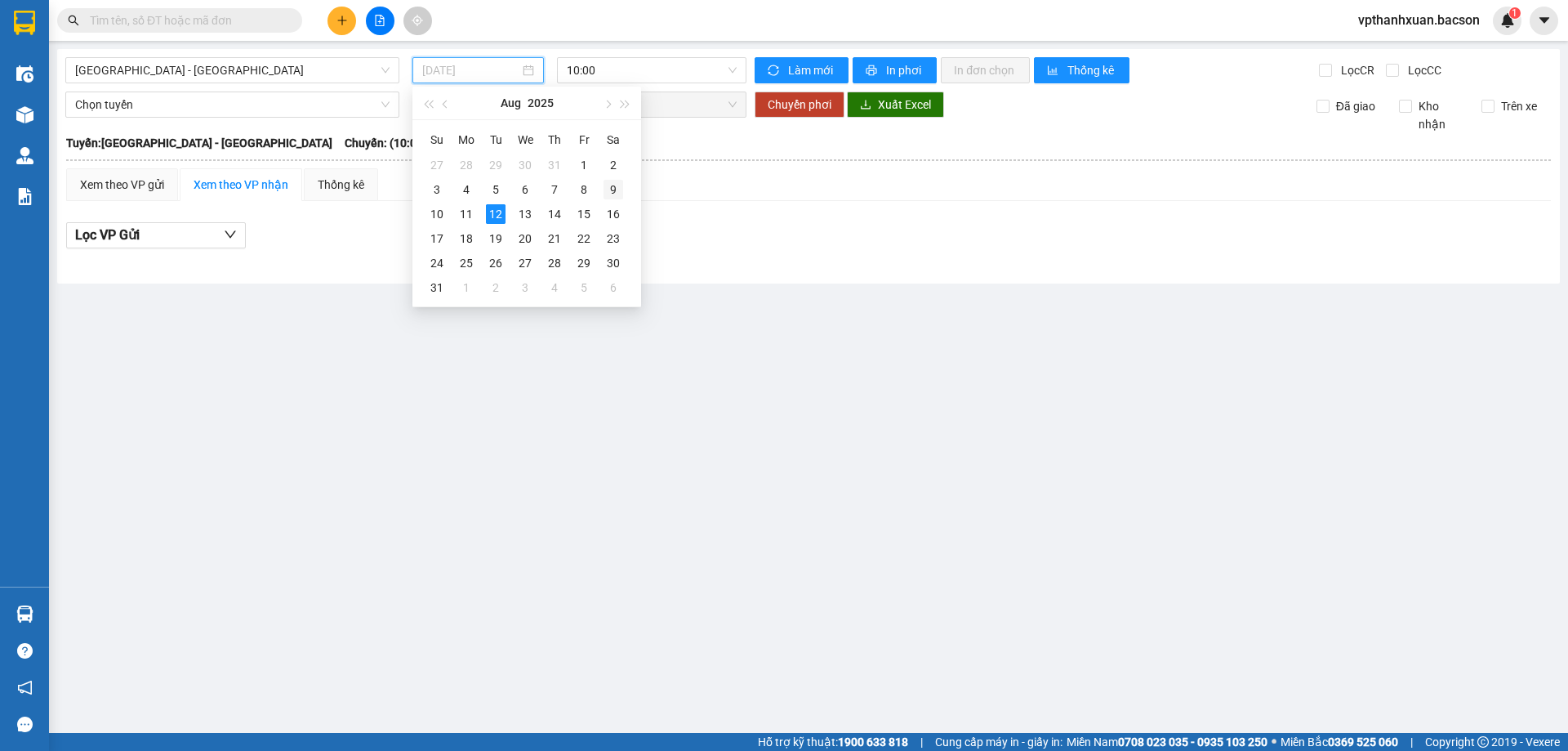
click at [609, 189] on div "9" at bounding box center [613, 189] width 20 height 20
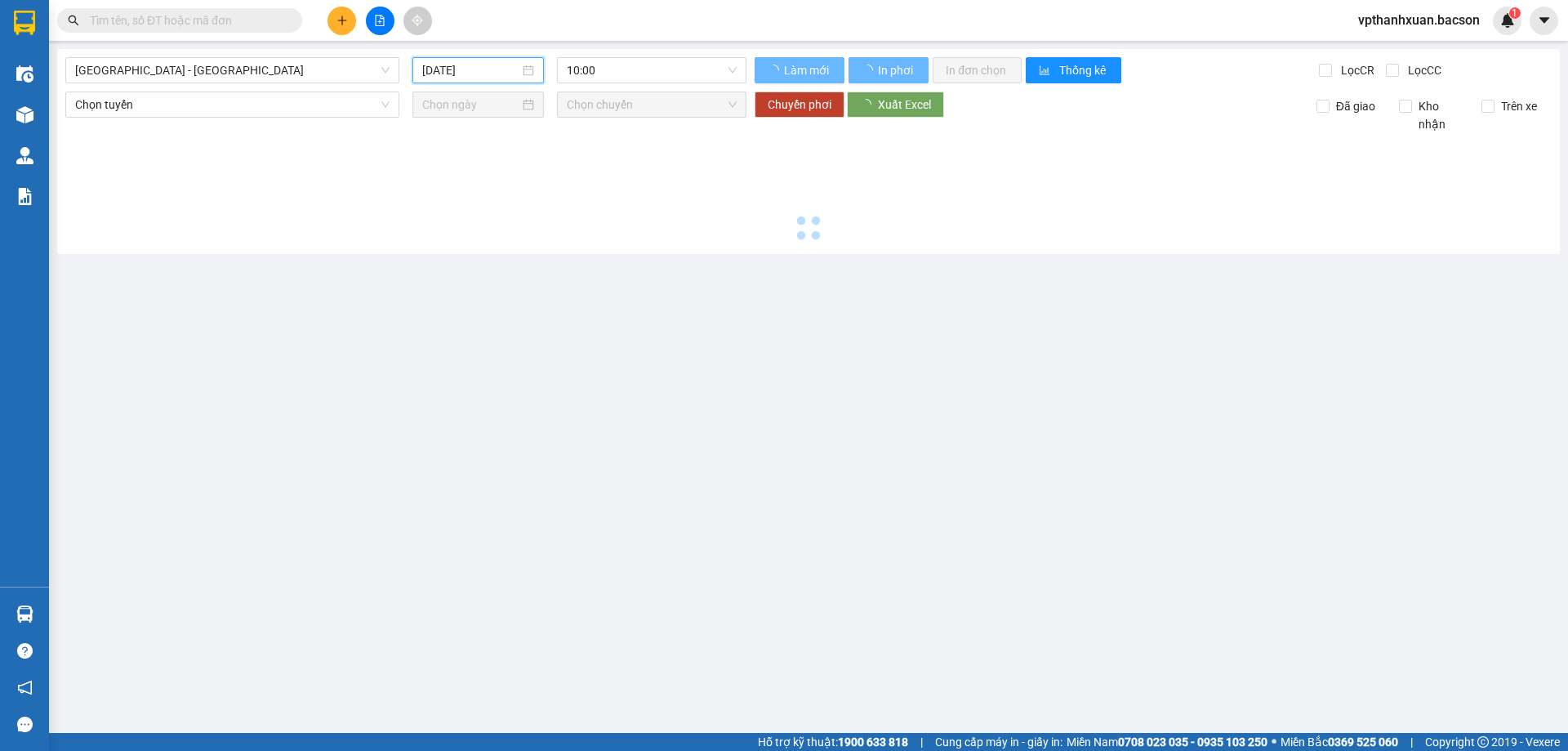
type input "[DATE]"
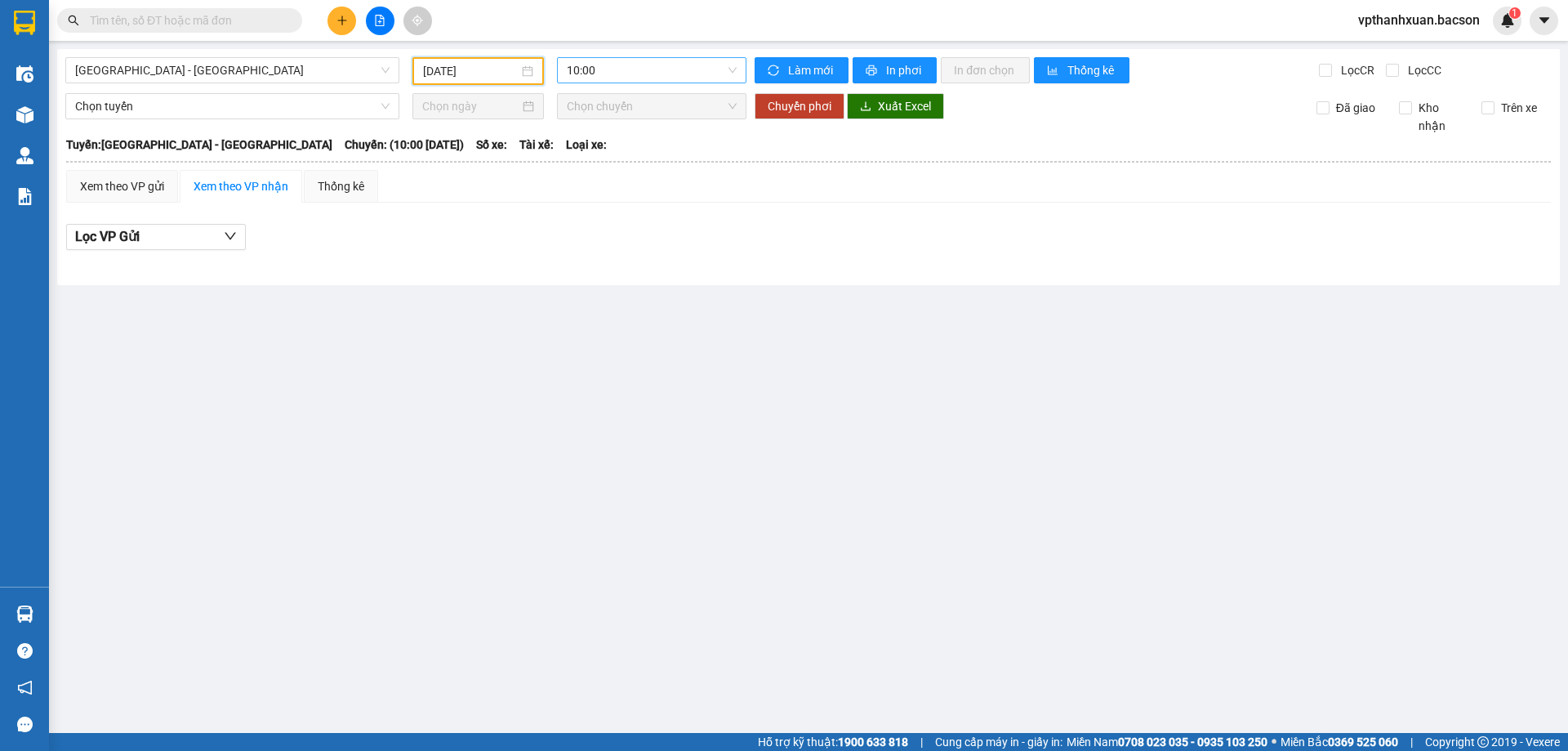
click at [650, 80] on span "10:00" at bounding box center [651, 70] width 170 height 24
click at [661, 240] on div "21:15 - 29h-773.34" at bounding box center [630, 234] width 127 height 18
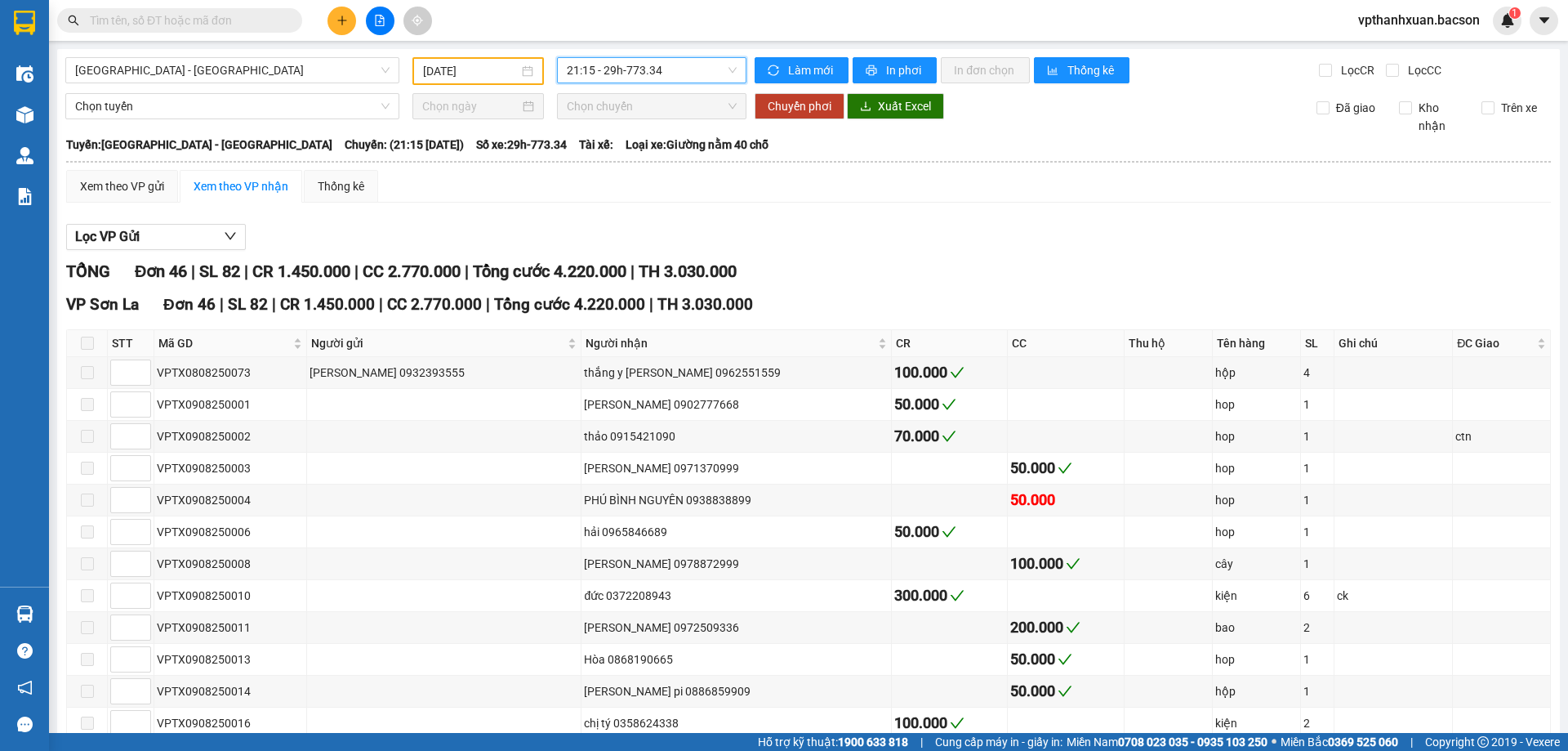
click at [193, 19] on input "text" at bounding box center [186, 20] width 193 height 18
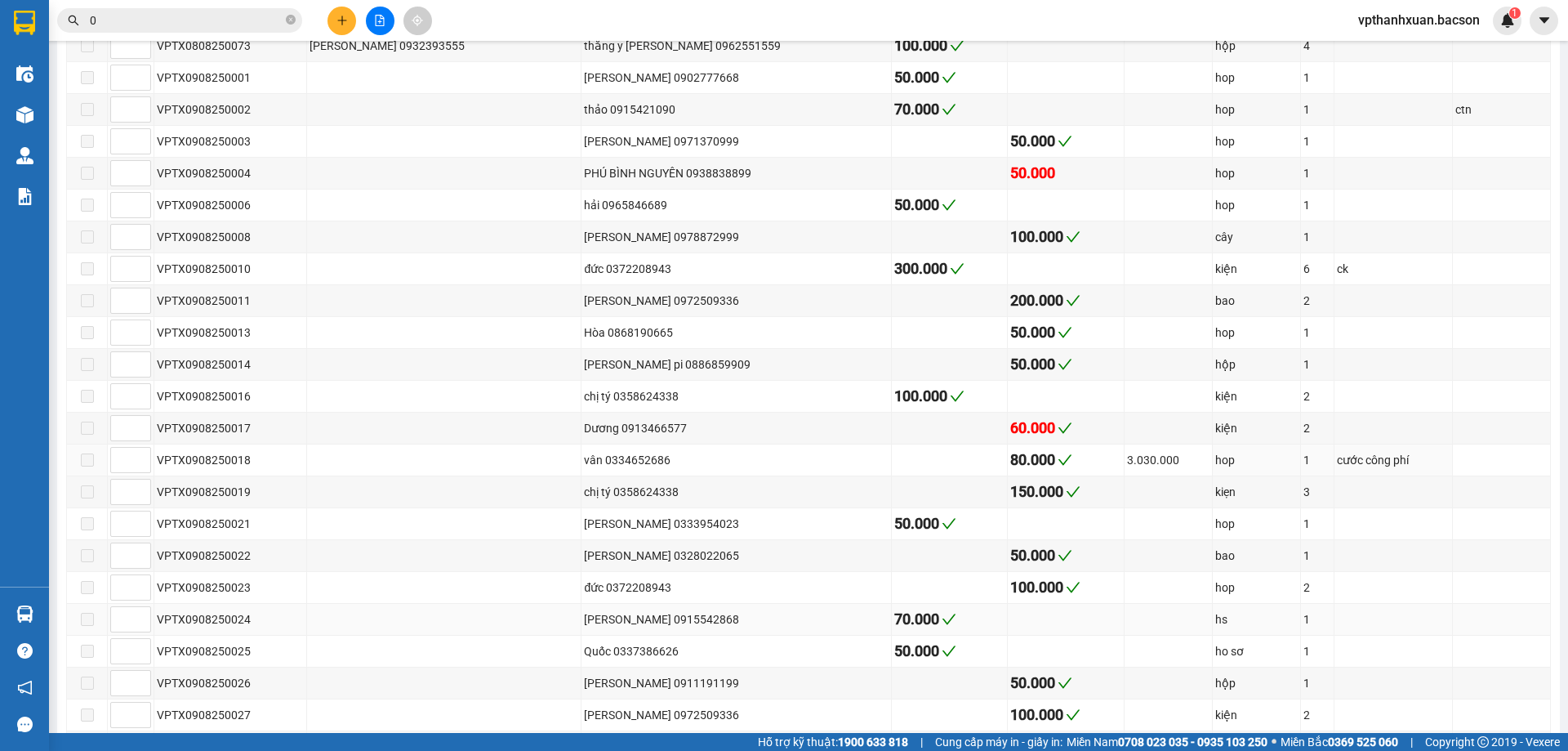
scroll to position [408, 0]
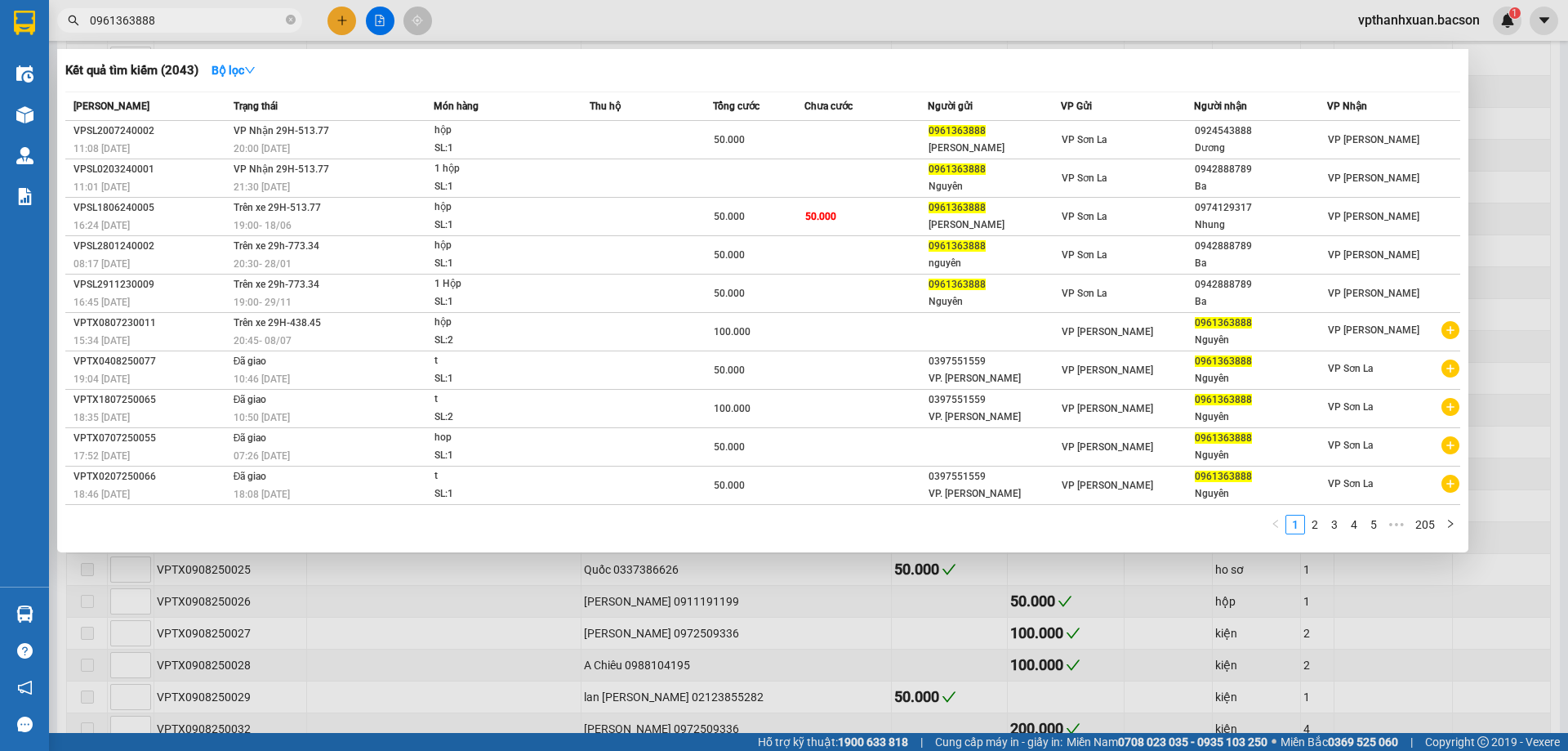
type input "0961363888"
click at [381, 20] on div at bounding box center [784, 376] width 1568 height 751
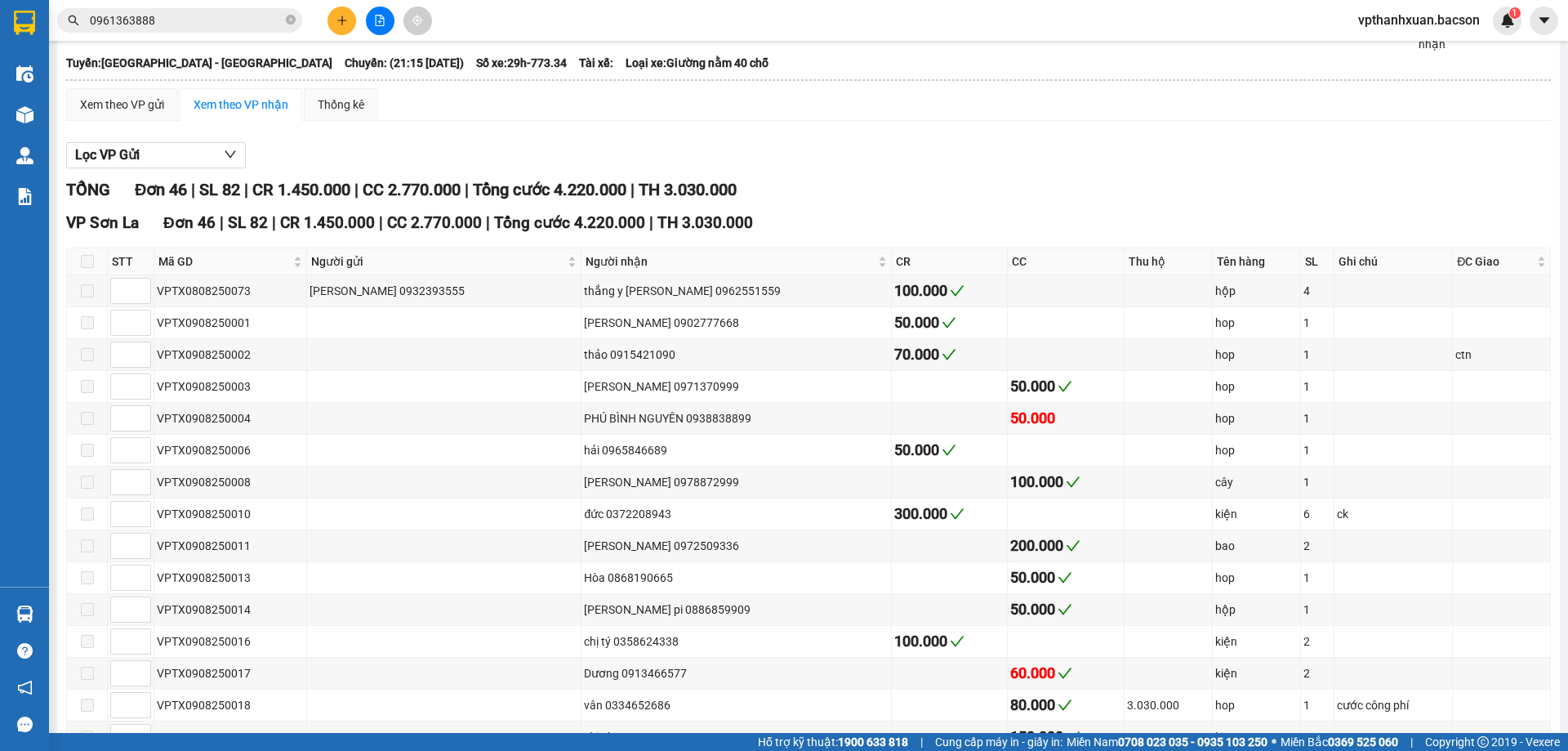
scroll to position [0, 0]
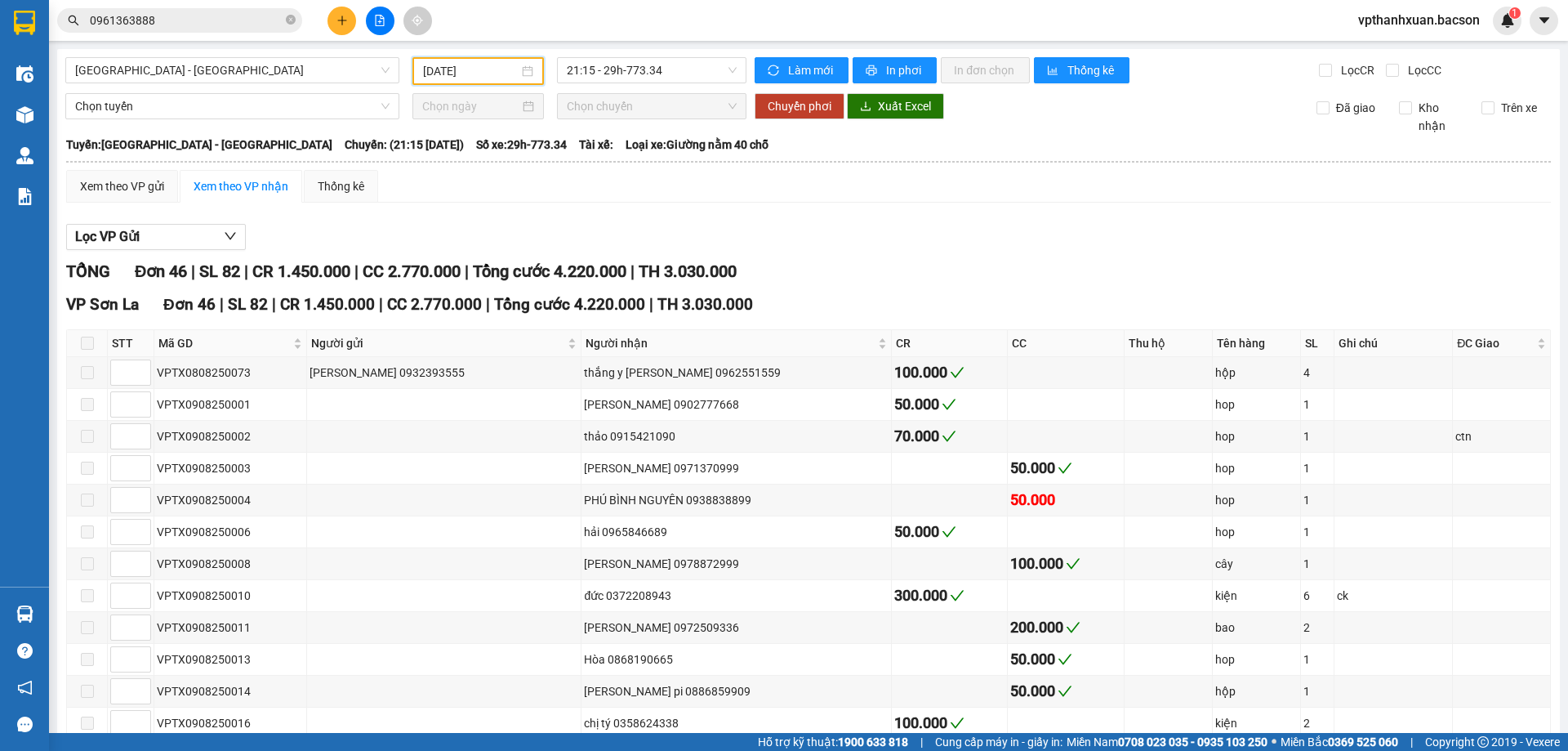
click at [493, 70] on input "[DATE]" at bounding box center [470, 71] width 95 height 18
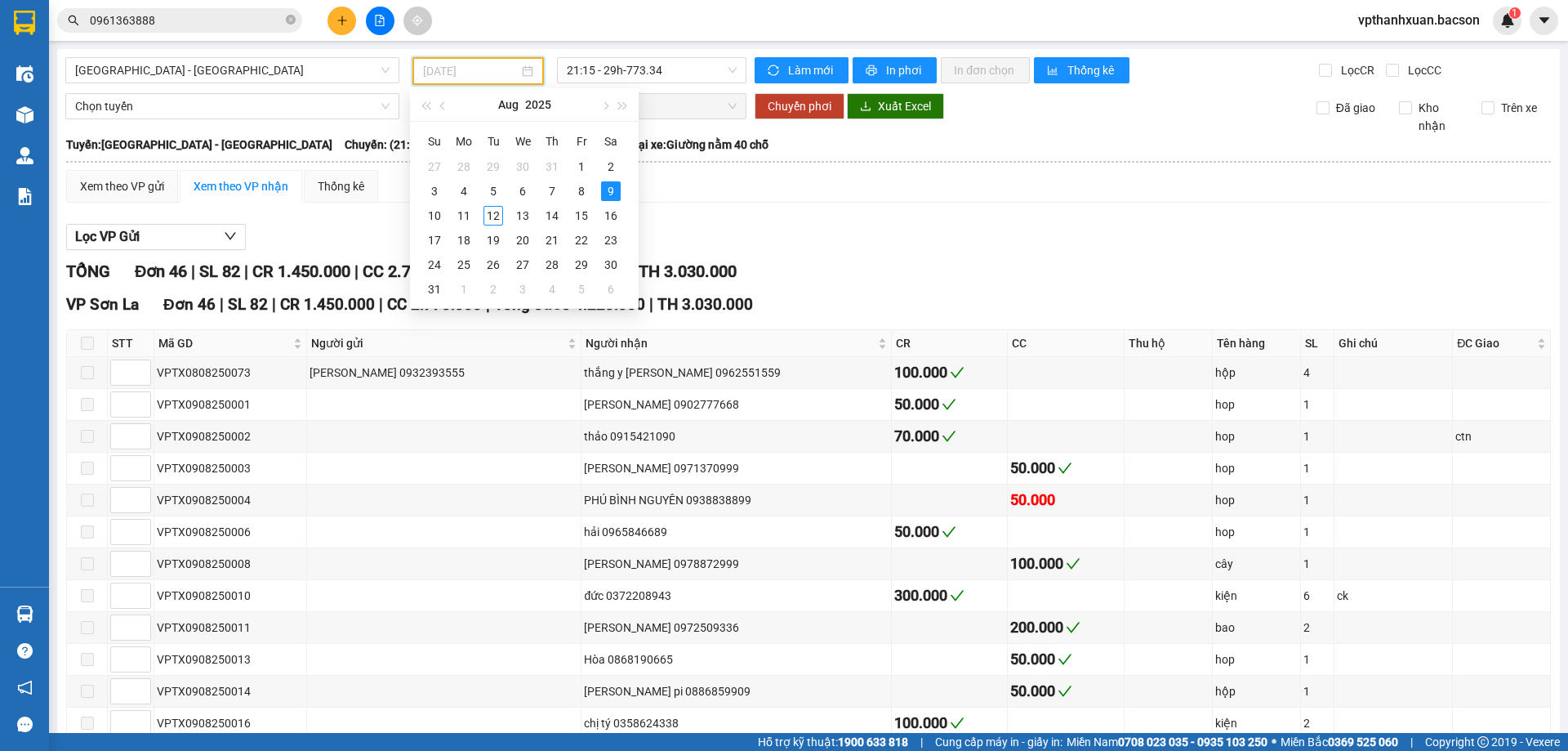
type input "[DATE]"
